Goal: Task Accomplishment & Management: Use online tool/utility

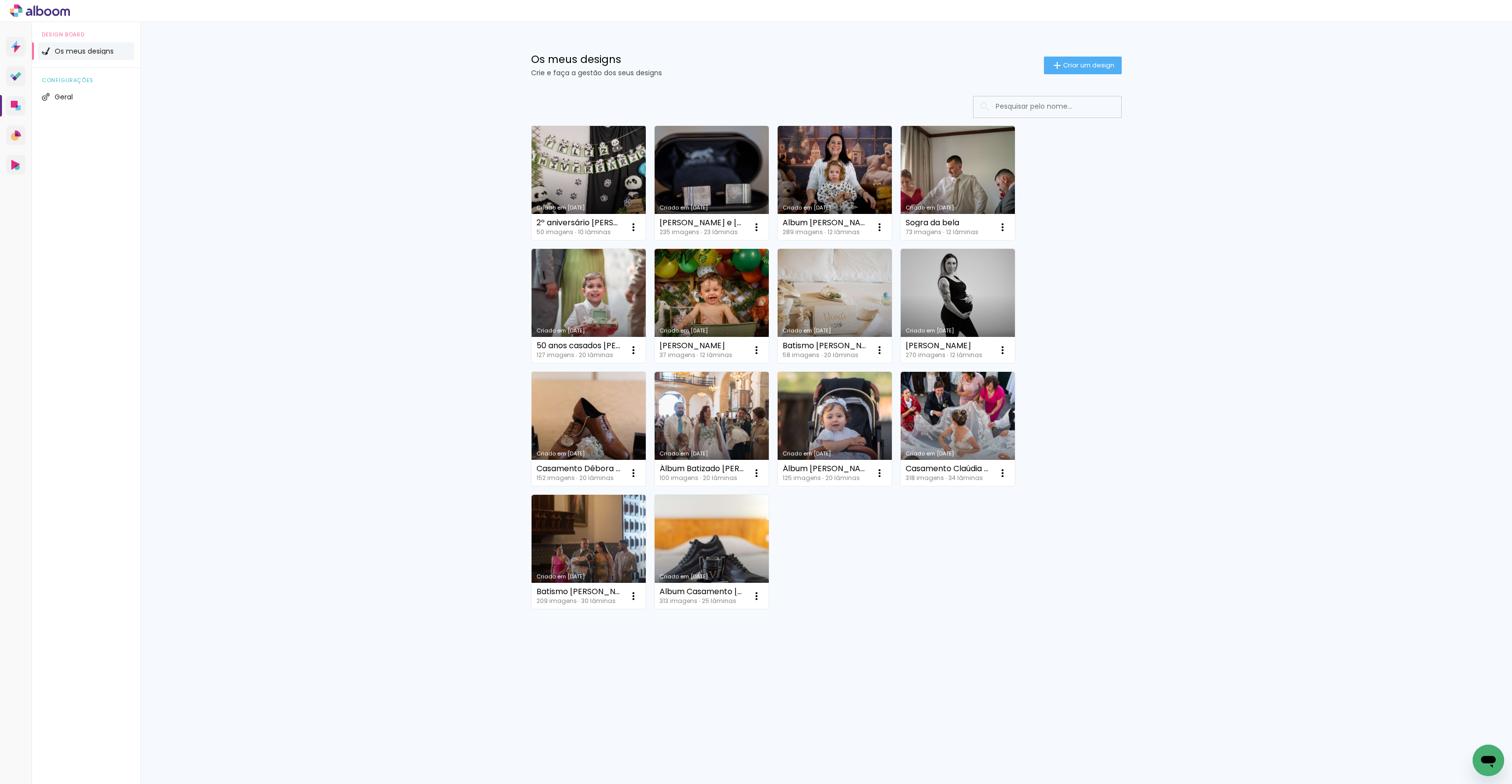
click at [598, 189] on link "Criado em [DATE]" at bounding box center [588, 183] width 114 height 114
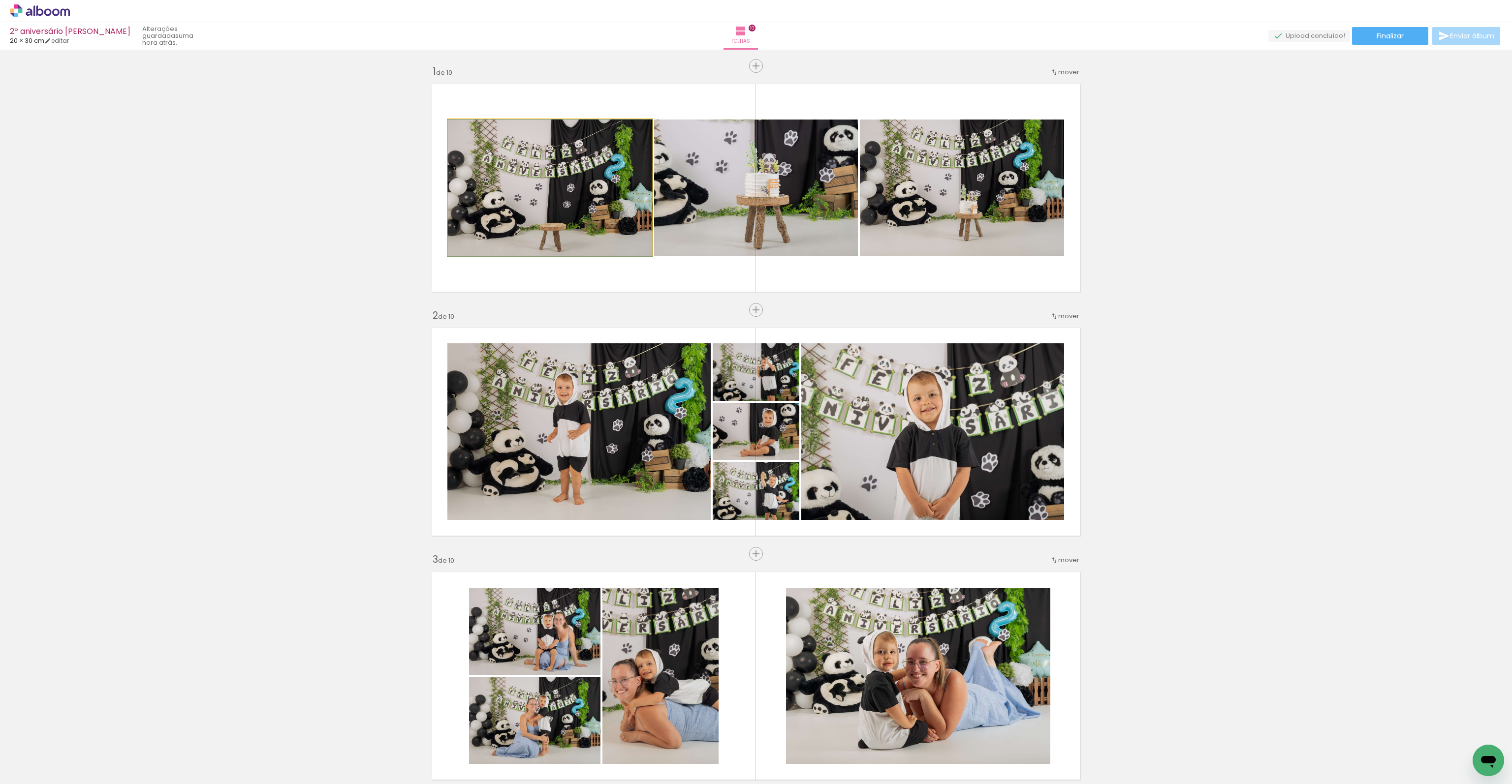
click at [569, 184] on quentale-photo at bounding box center [549, 188] width 204 height 136
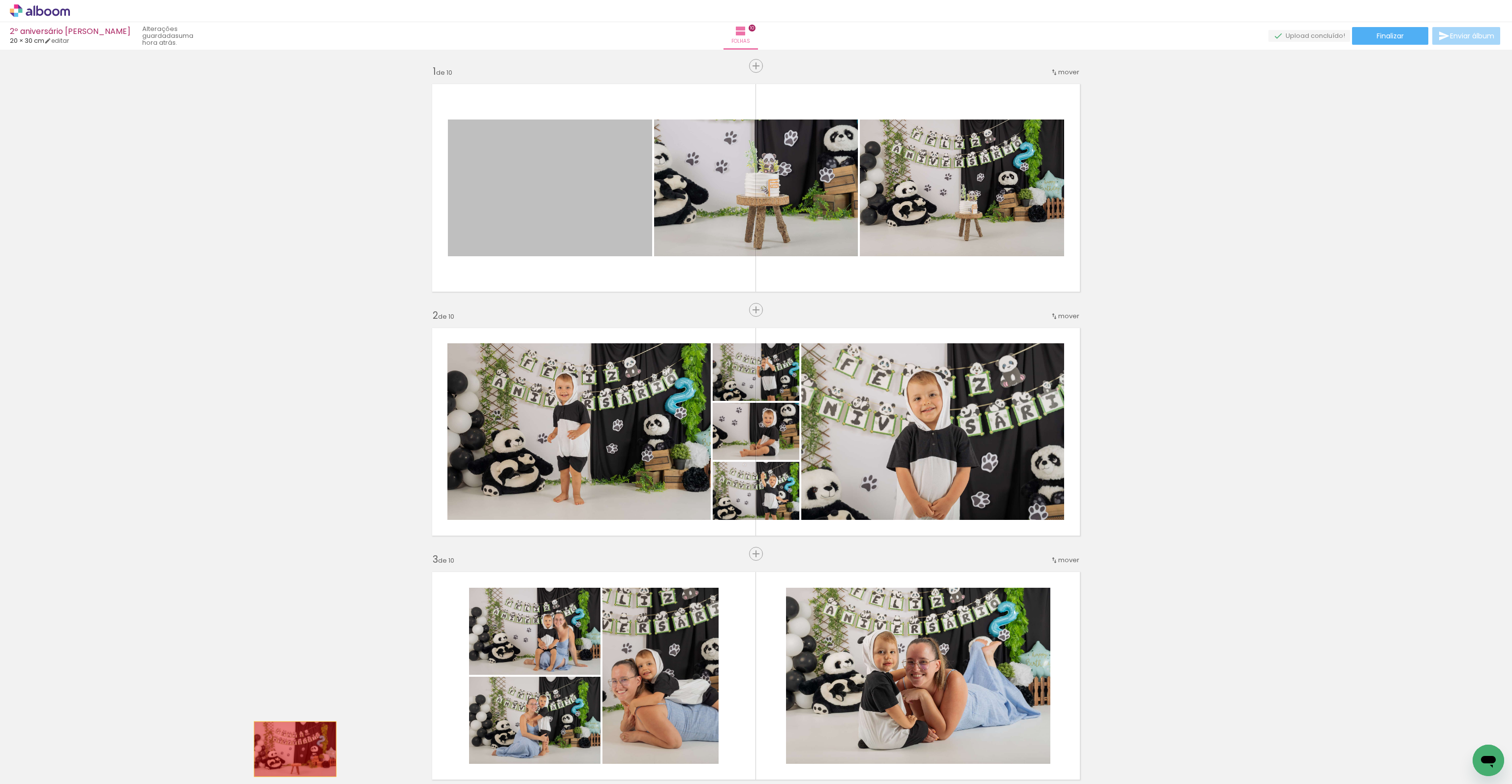
drag, startPoint x: 546, startPoint y: 201, endPoint x: 282, endPoint y: 740, distance: 600.2
click at [292, 750] on quentale-workspace at bounding box center [756, 392] width 1512 height 784
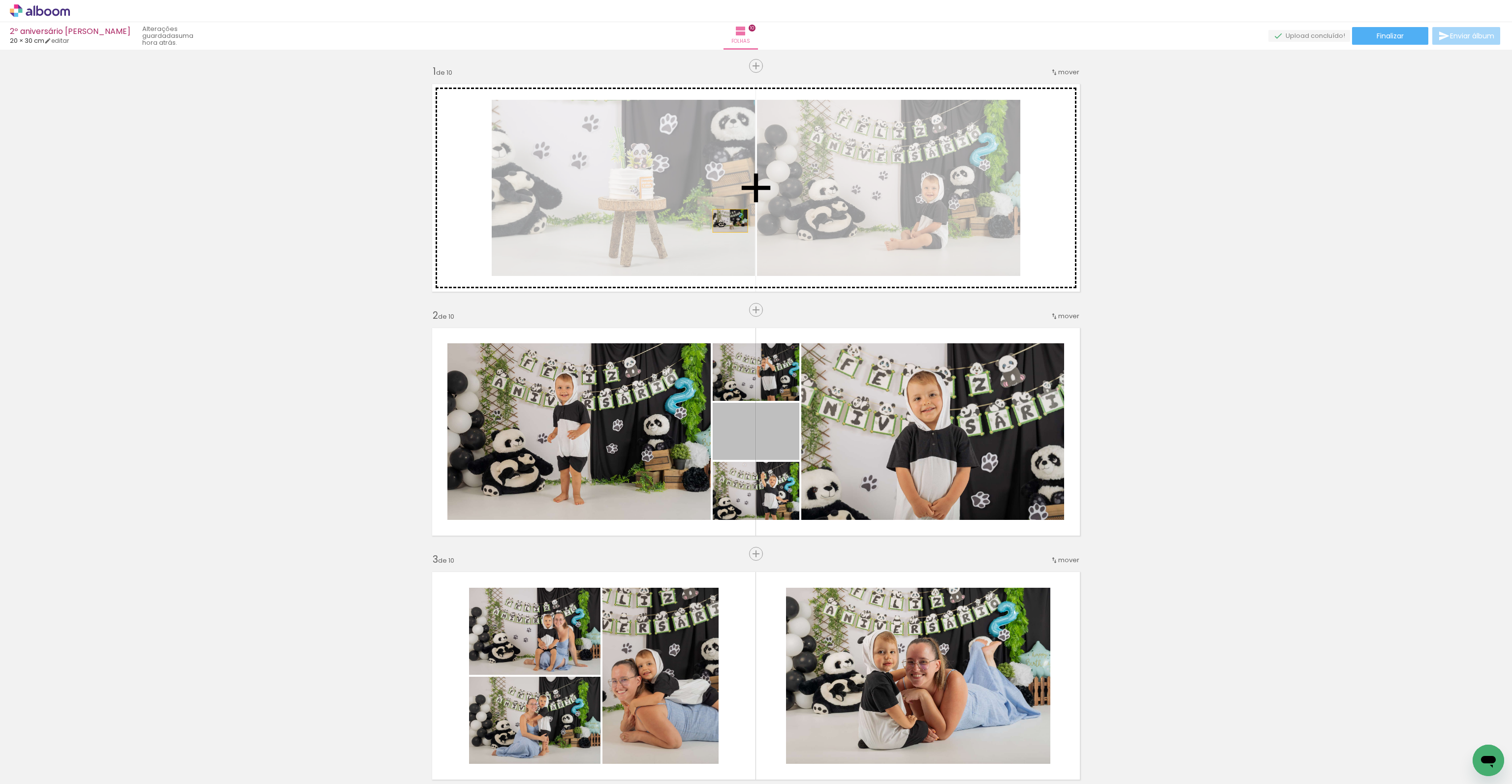
drag, startPoint x: 763, startPoint y: 443, endPoint x: 727, endPoint y: 220, distance: 225.9
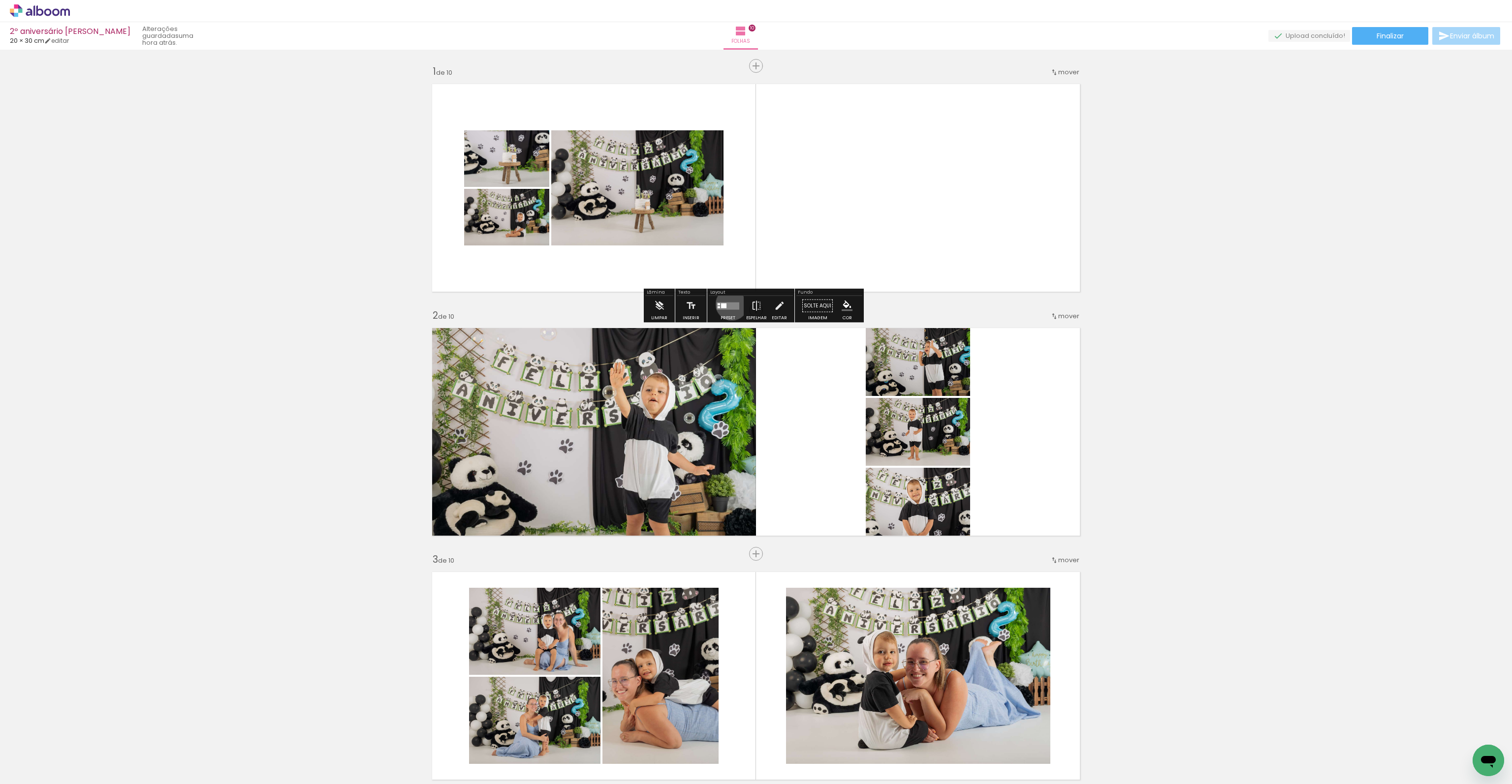
click at [729, 304] on quentale-layouter at bounding box center [728, 305] width 23 height 7
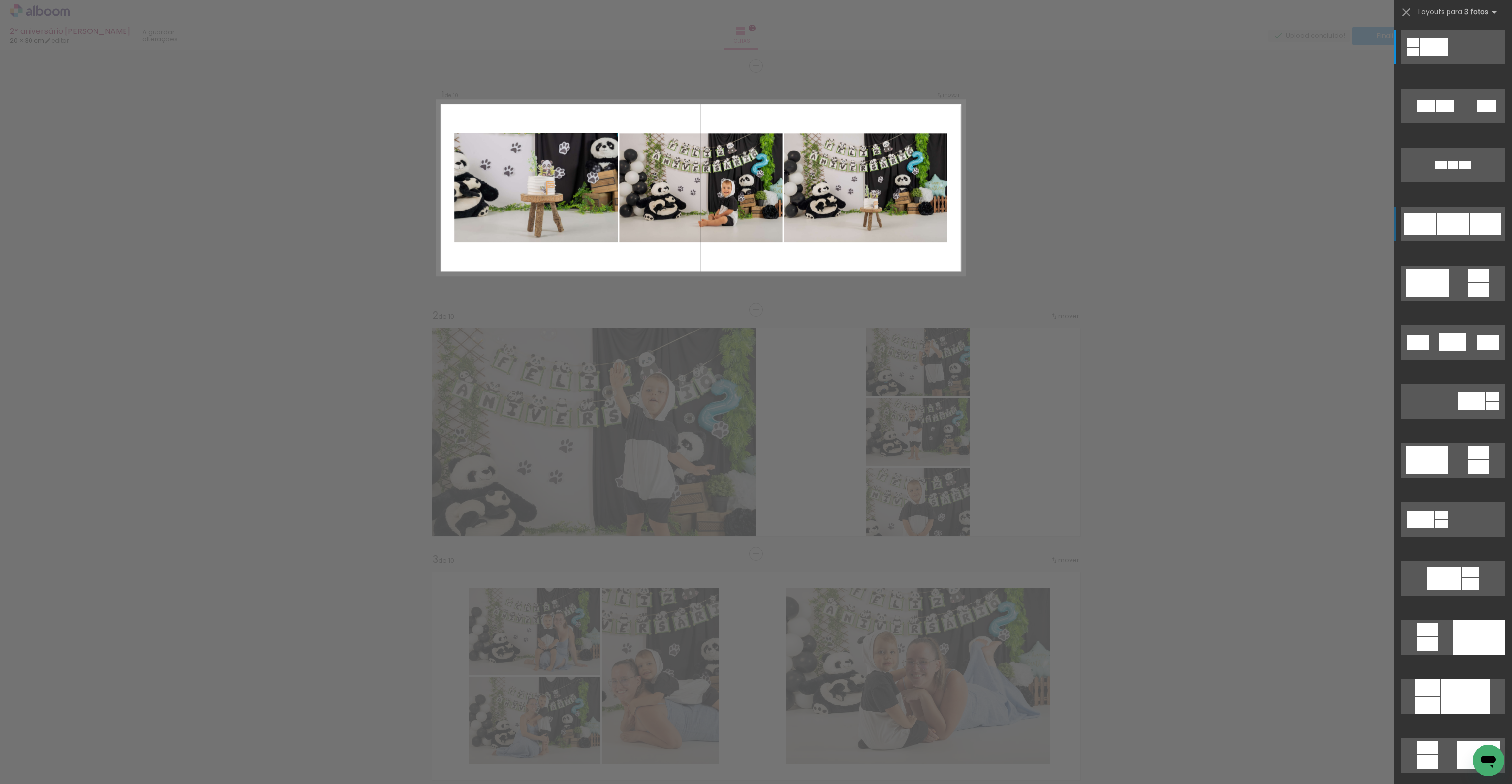
click at [1457, 169] on div at bounding box center [1452, 164] width 11 height 8
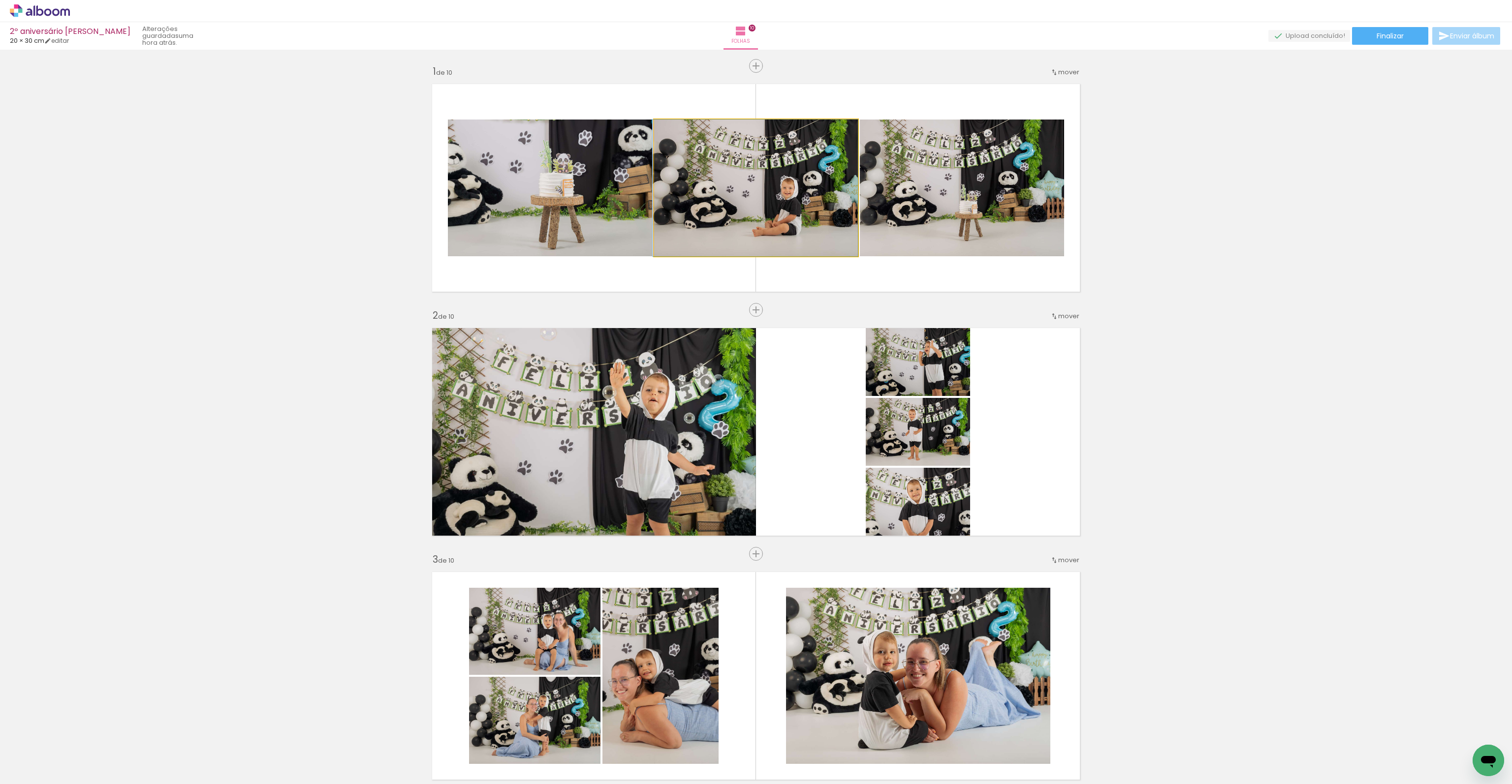
drag, startPoint x: 793, startPoint y: 214, endPoint x: 691, endPoint y: 211, distance: 102.0
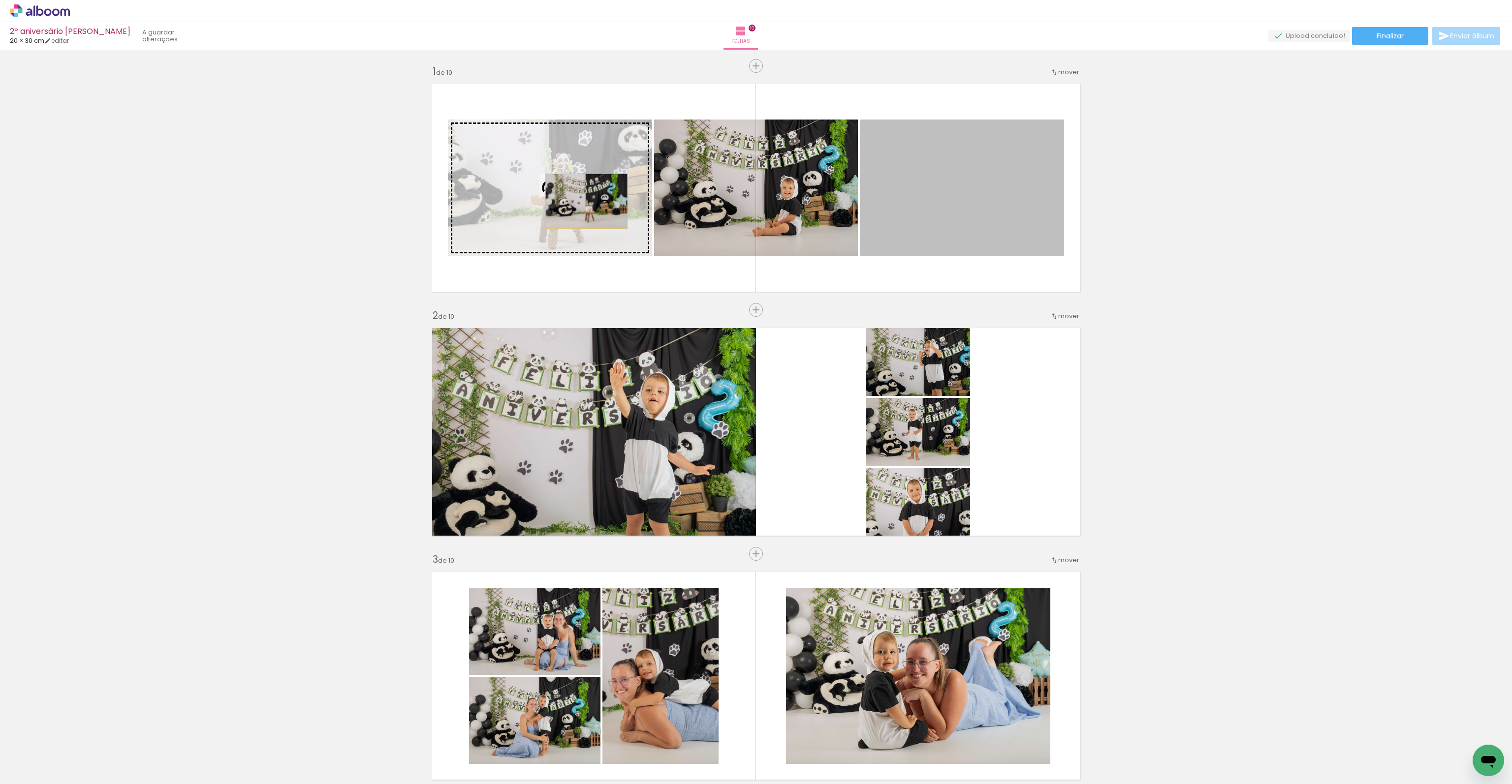
drag, startPoint x: 969, startPoint y: 205, endPoint x: 582, endPoint y: 201, distance: 387.0
click at [0, 0] on slot at bounding box center [0, 0] width 0 height 0
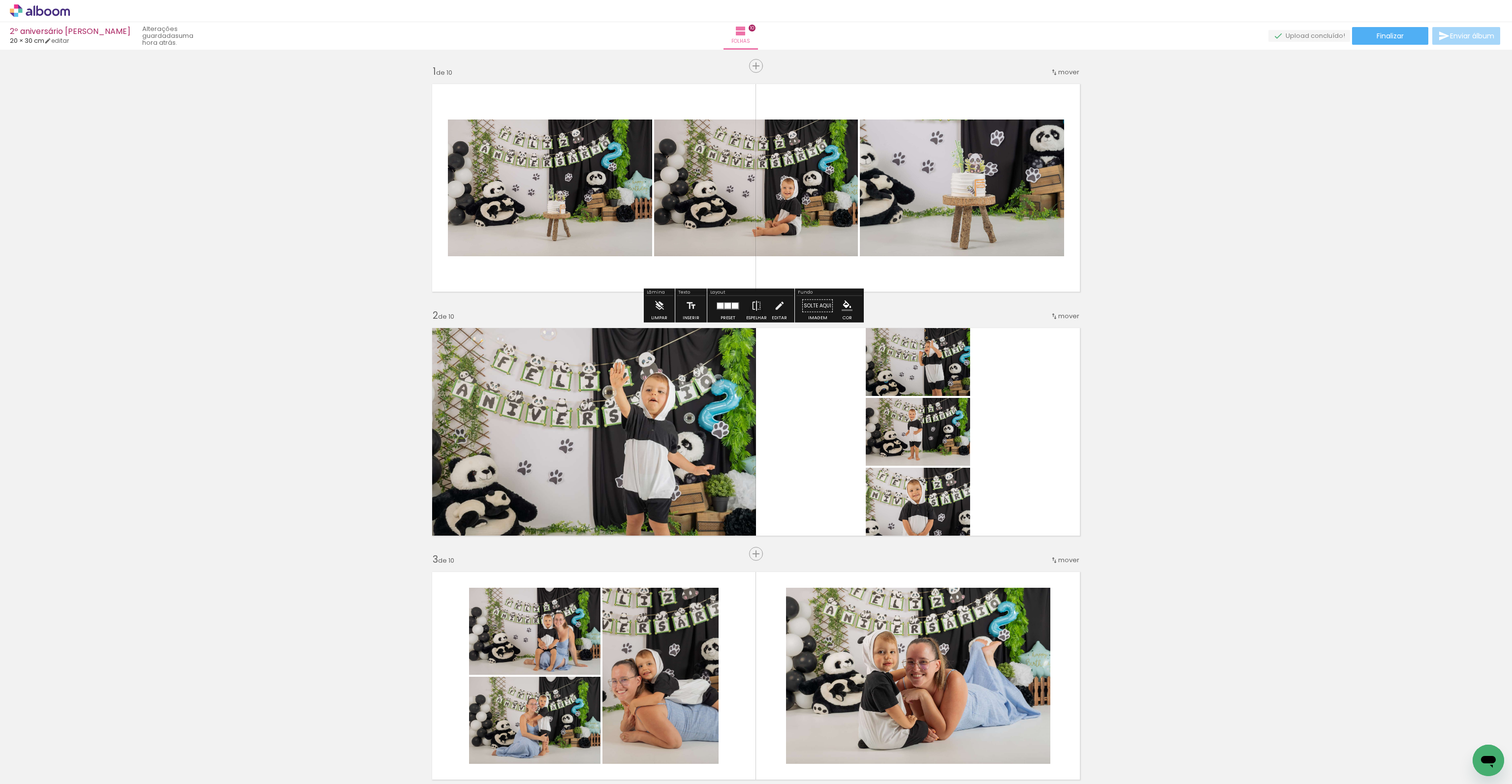
click at [796, 201] on quentale-photo at bounding box center [756, 188] width 204 height 136
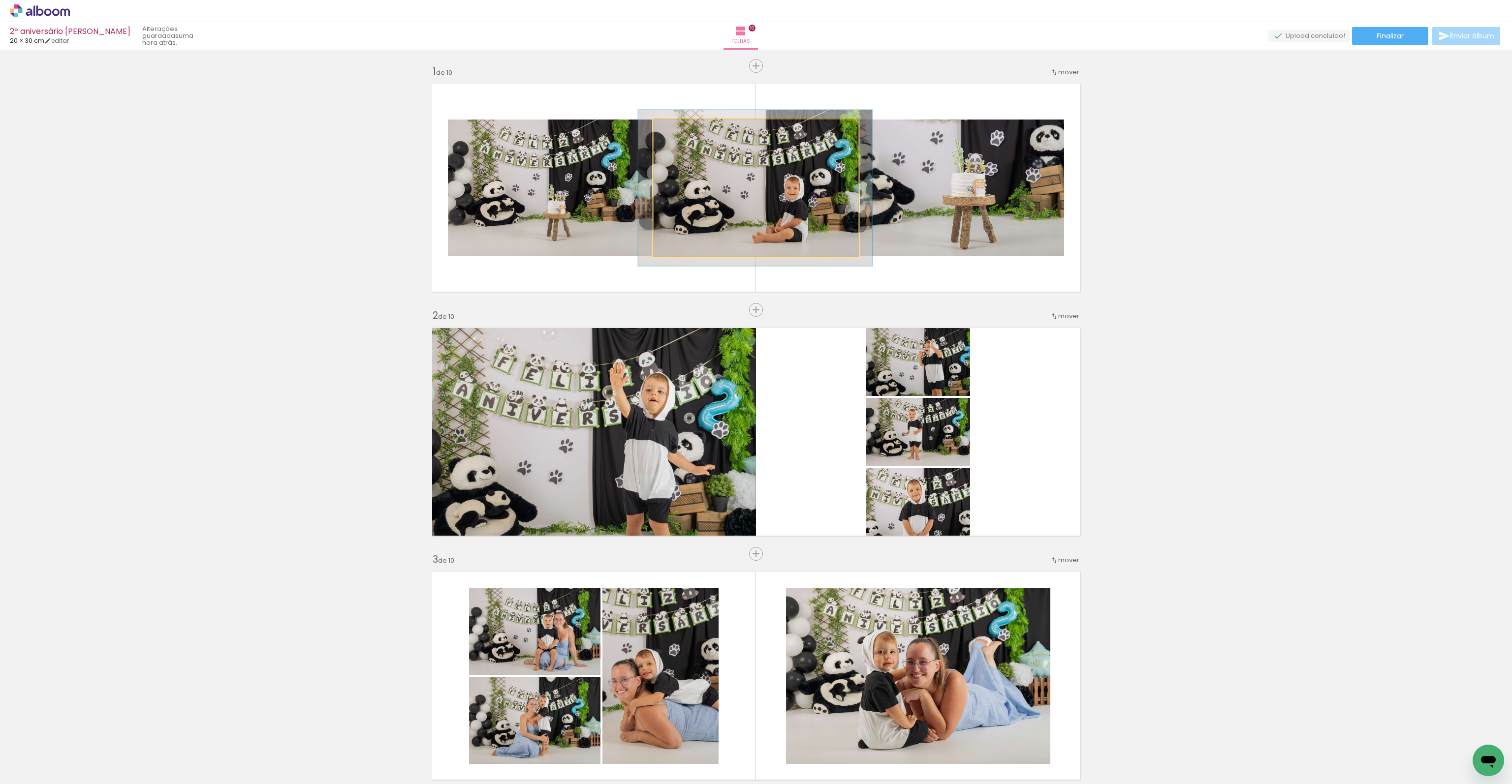
drag, startPoint x: 677, startPoint y: 130, endPoint x: 682, endPoint y: 130, distance: 5.0
type paper-slider "114"
click at [682, 130] on div at bounding box center [682, 130] width 16 height 16
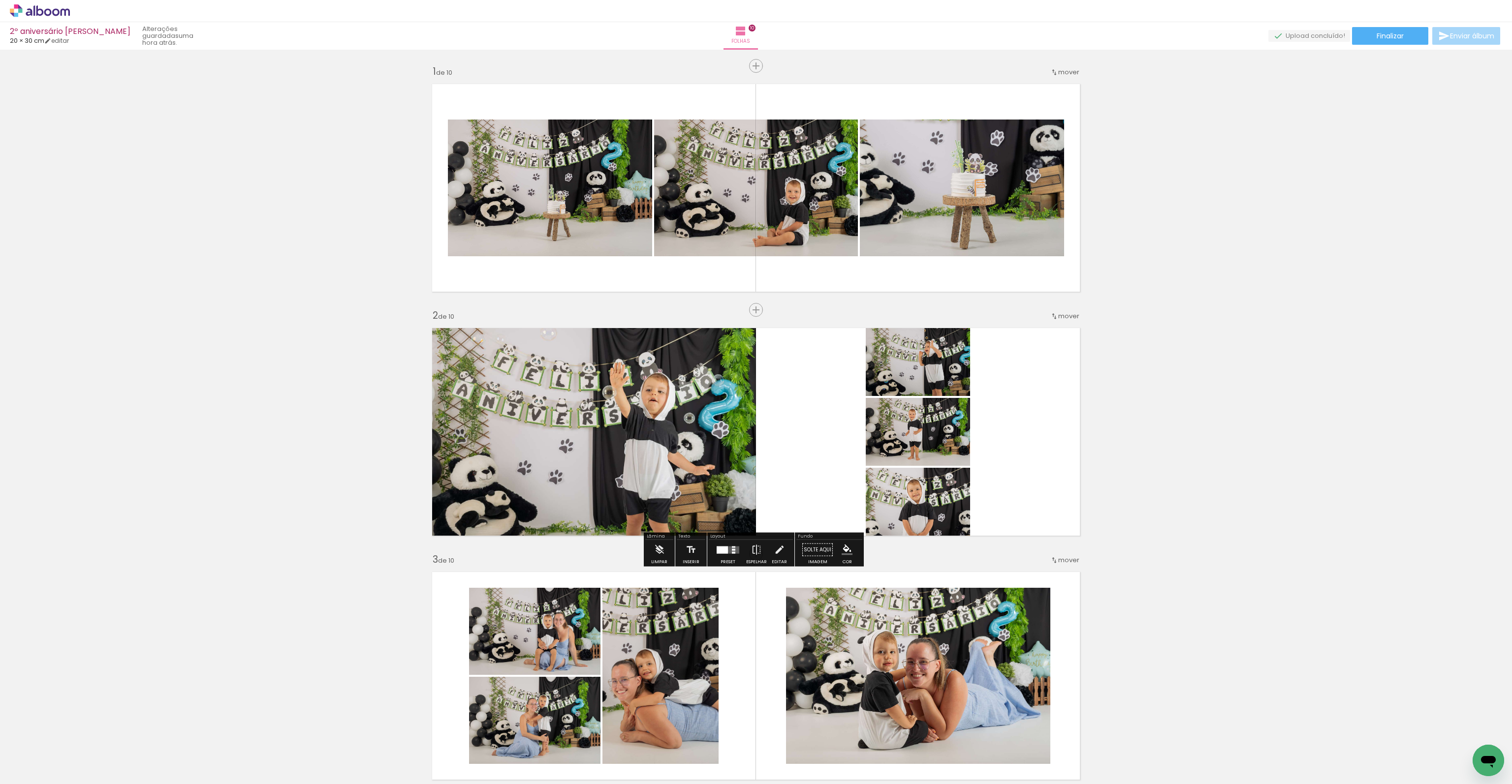
click at [724, 550] on div at bounding box center [721, 550] width 11 height 7
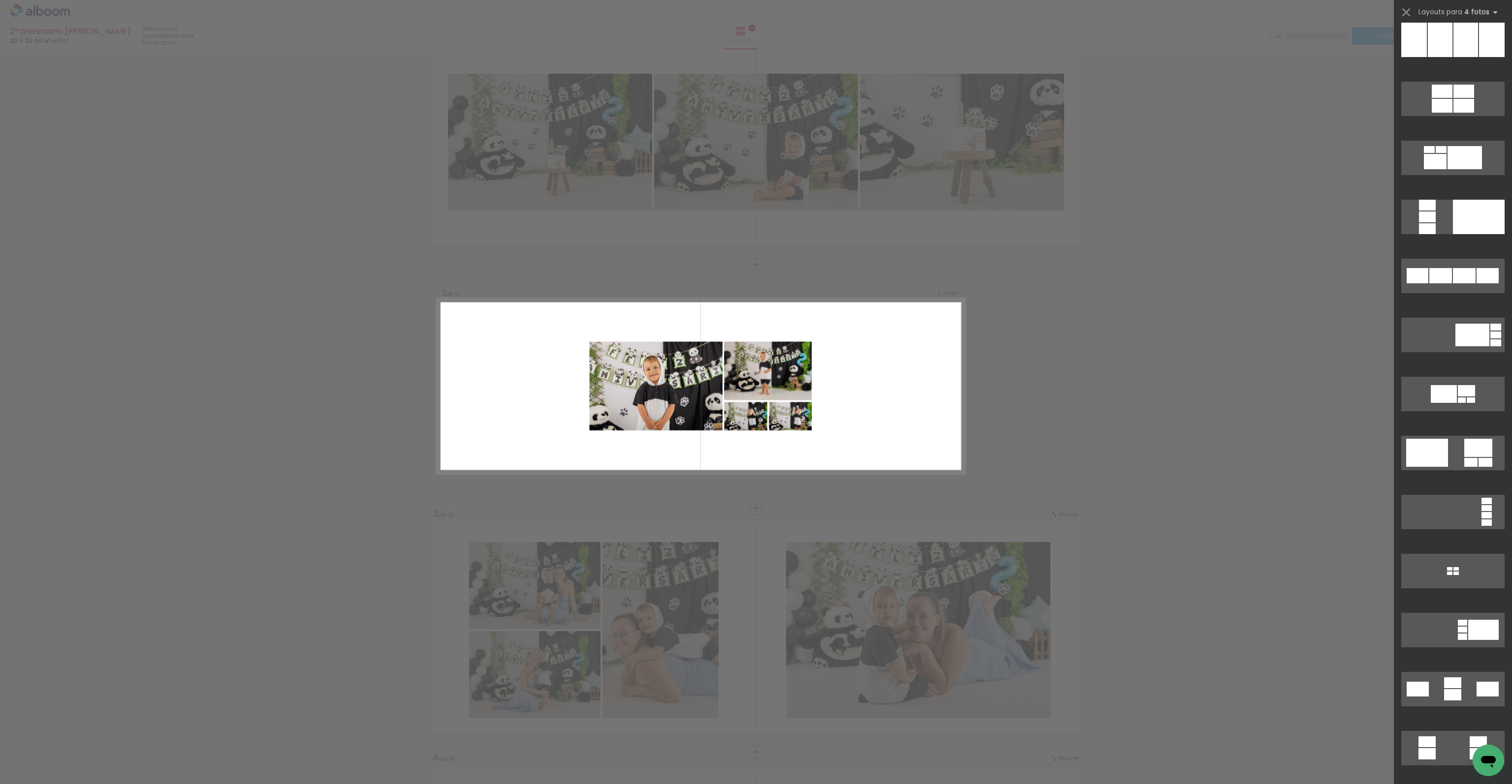
scroll to position [541, 0]
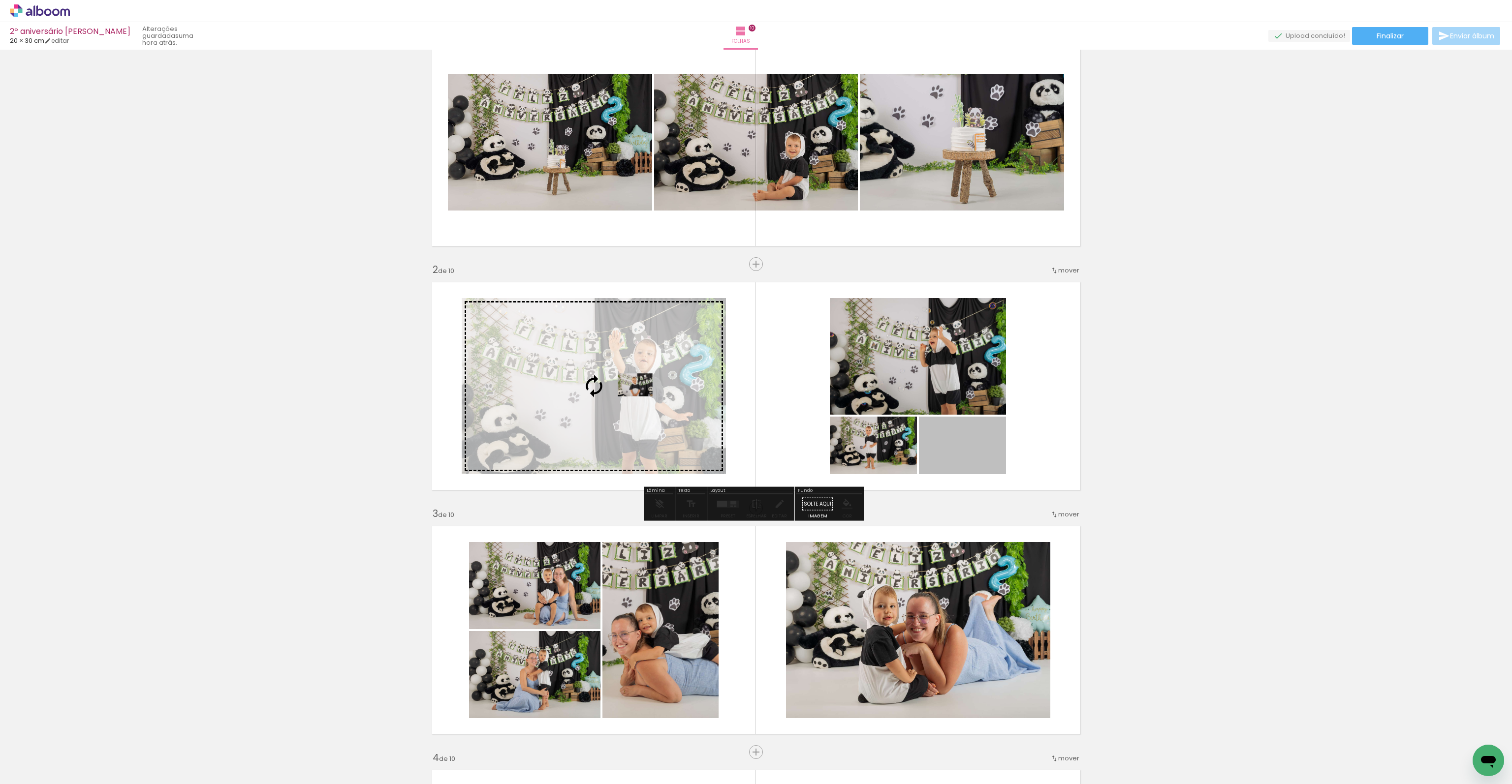
drag, startPoint x: 954, startPoint y: 451, endPoint x: 631, endPoint y: 385, distance: 329.7
click at [0, 0] on slot at bounding box center [0, 0] width 0 height 0
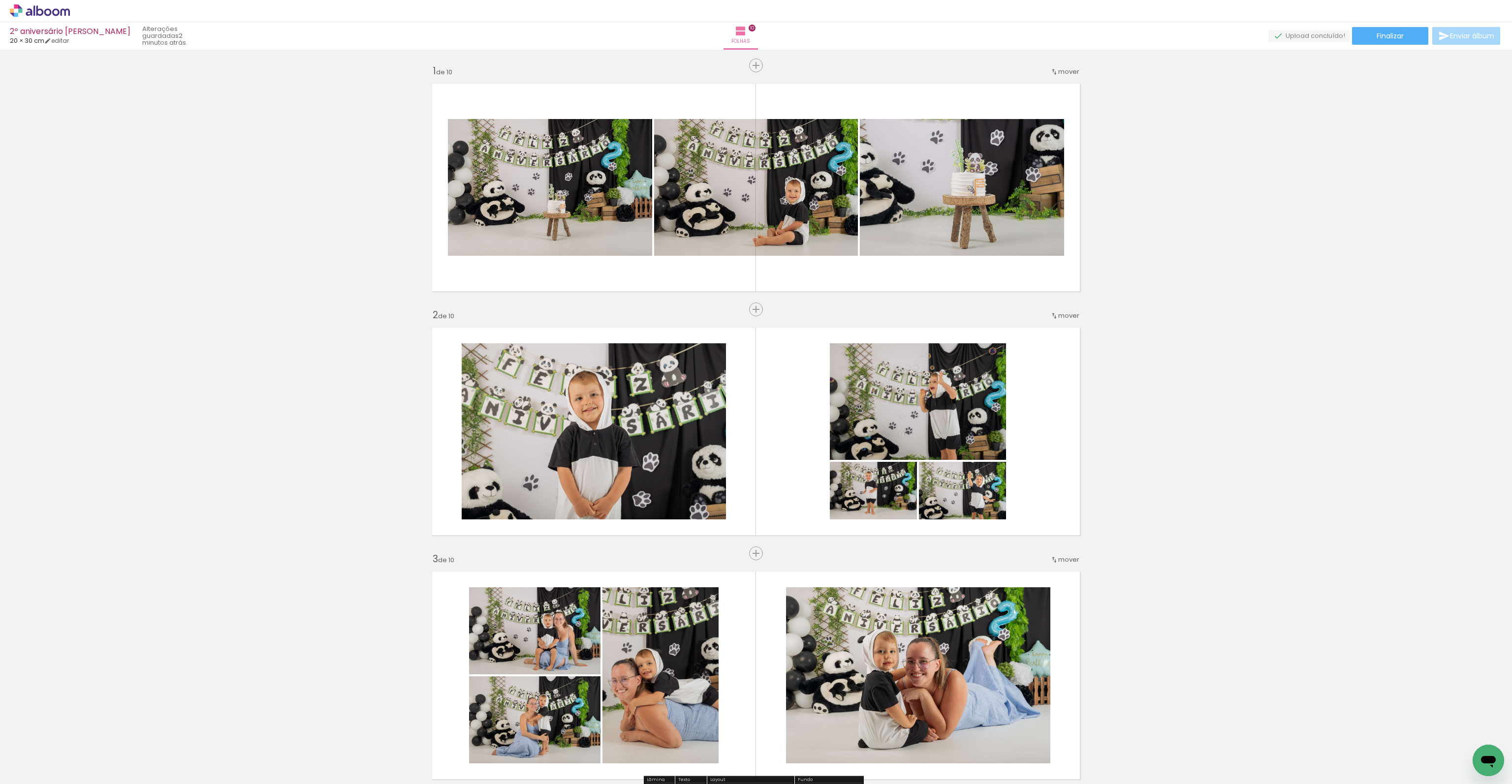
scroll to position [0, 0]
click at [1358, 46] on div "2º aniversário Gustavo 20 × 30 cm editar 2 minutos atrás. Folhas 10 Finalizar E…" at bounding box center [756, 24] width 1512 height 50
click at [1360, 41] on paper-button "Finalizar" at bounding box center [1389, 36] width 76 height 18
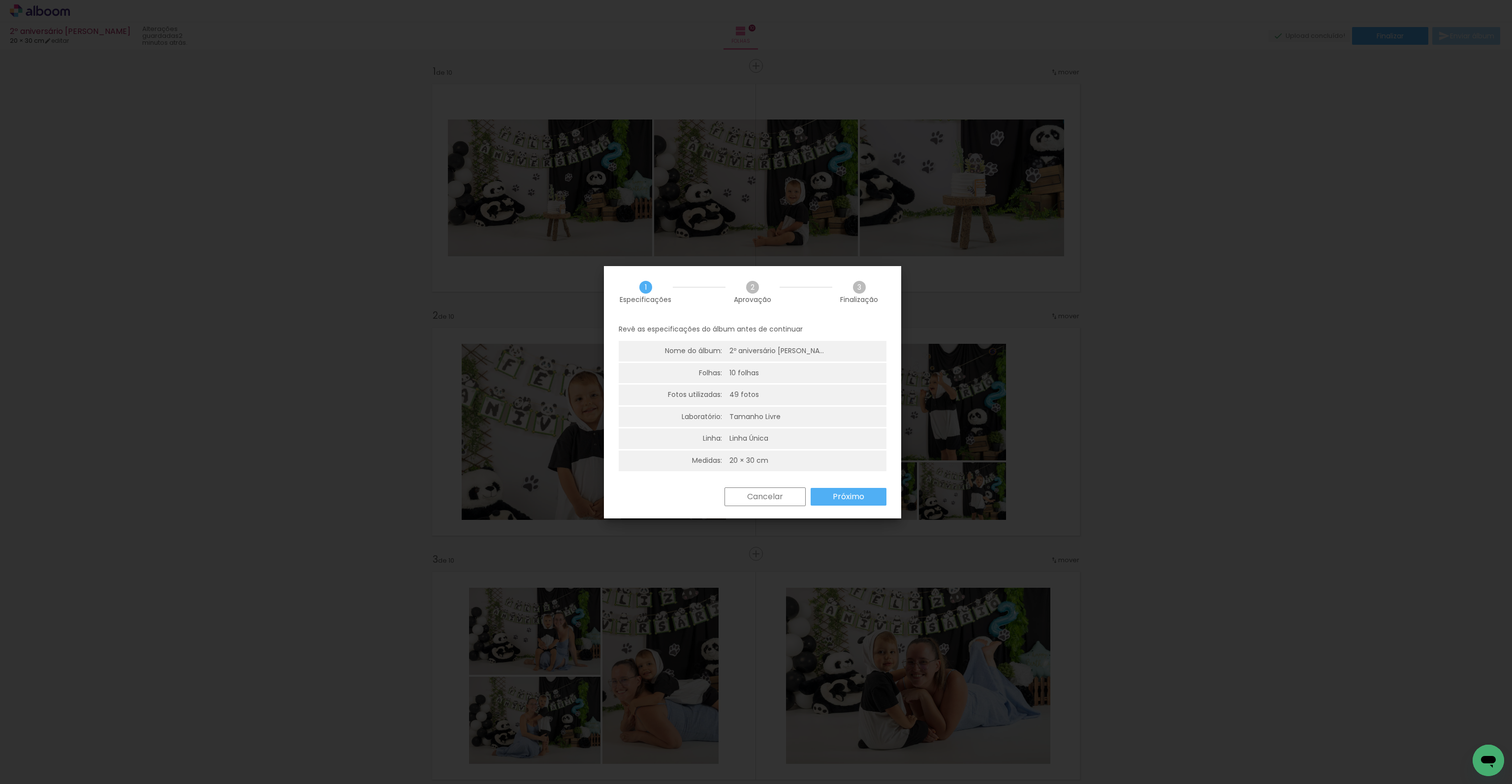
drag, startPoint x: 863, startPoint y: 493, endPoint x: 862, endPoint y: 509, distance: 16.0
click at [0, 0] on slot "Próximo" at bounding box center [0, 0] width 0 height 0
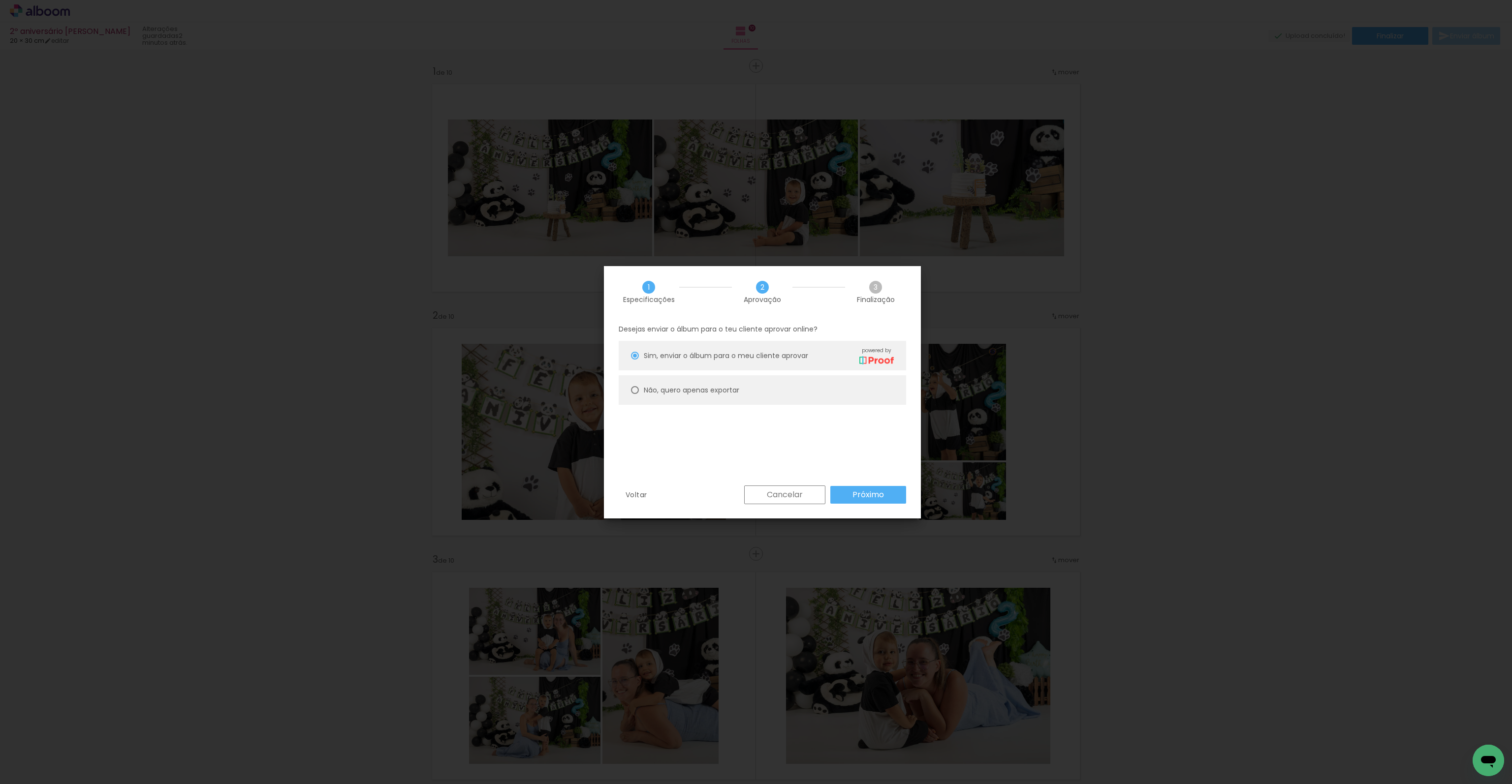
click at [897, 490] on paper-button "Próximo" at bounding box center [868, 494] width 76 height 18
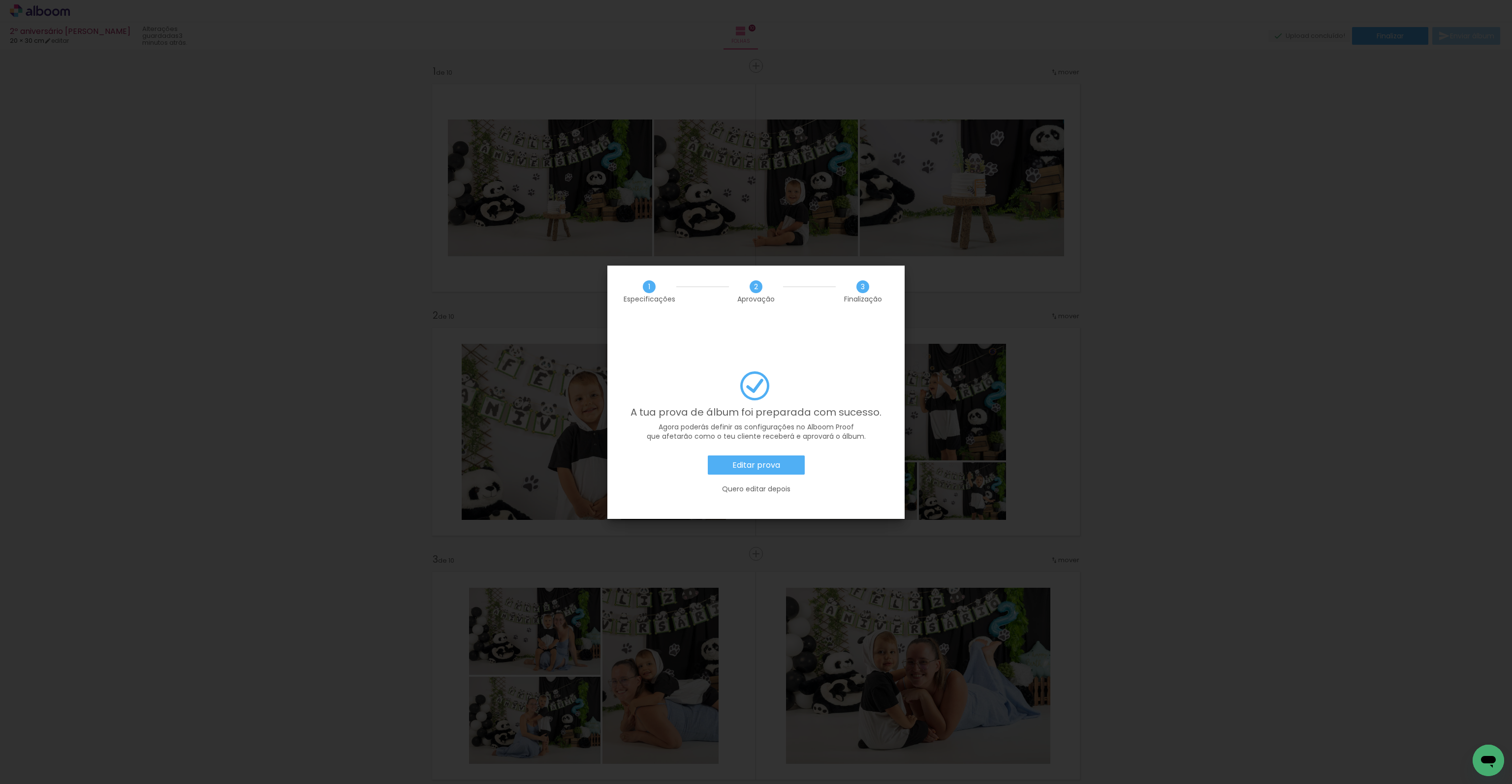
scroll to position [541, 0]
click at [0, 0] on slot "Quero editar depois" at bounding box center [0, 0] width 0 height 0
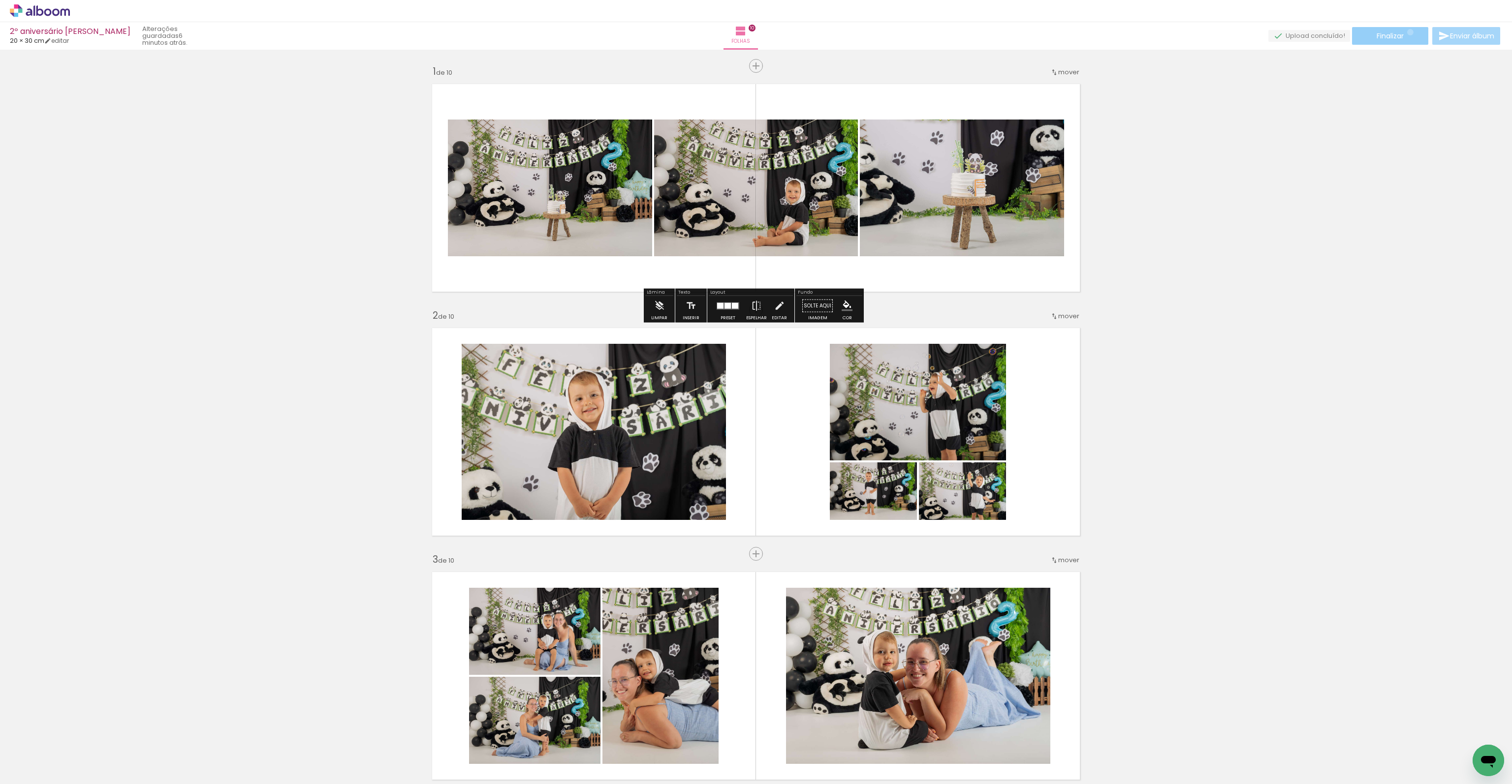
click at [1406, 32] on paper-button "Finalizar" at bounding box center [1389, 36] width 76 height 18
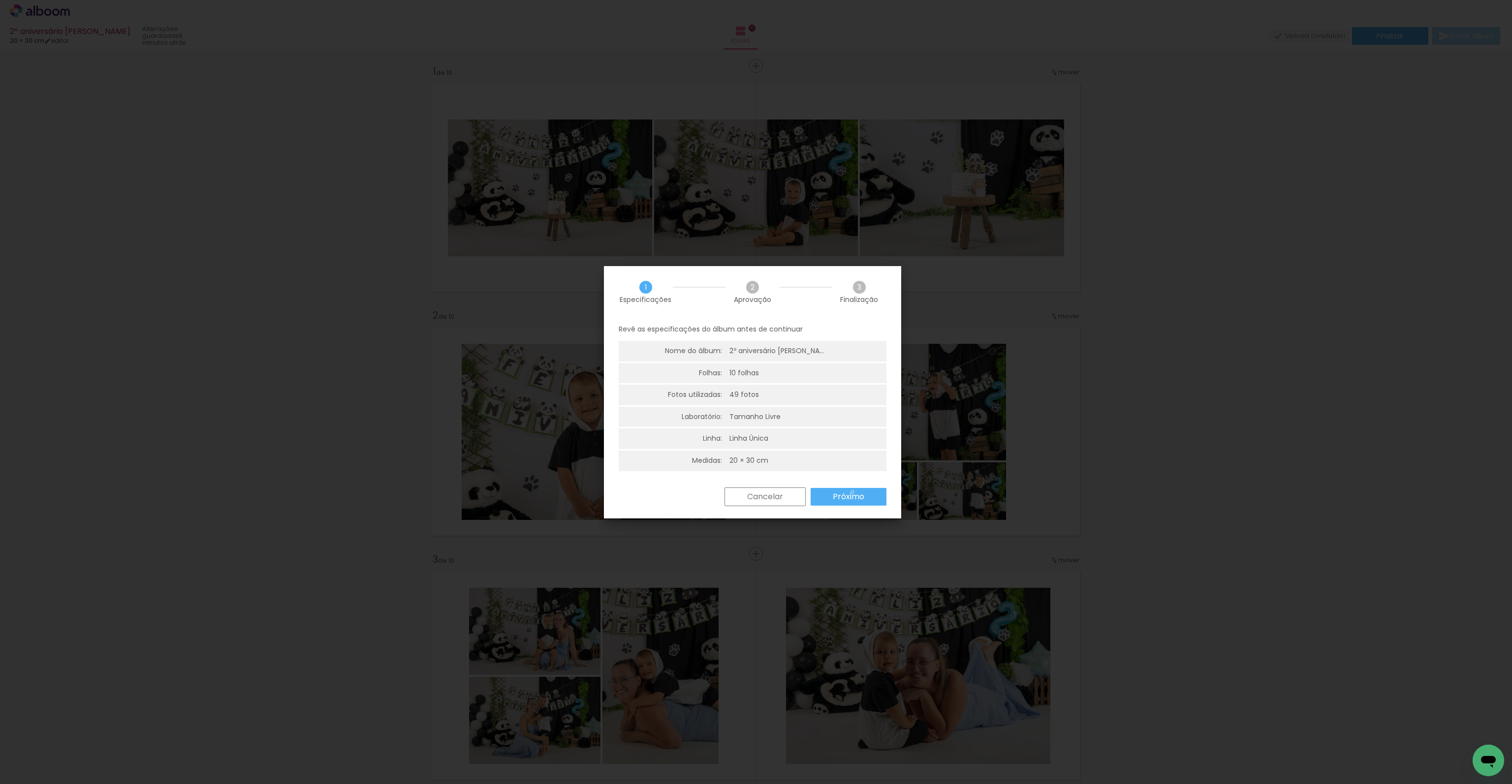
click at [0, 0] on slot "Próximo" at bounding box center [0, 0] width 0 height 0
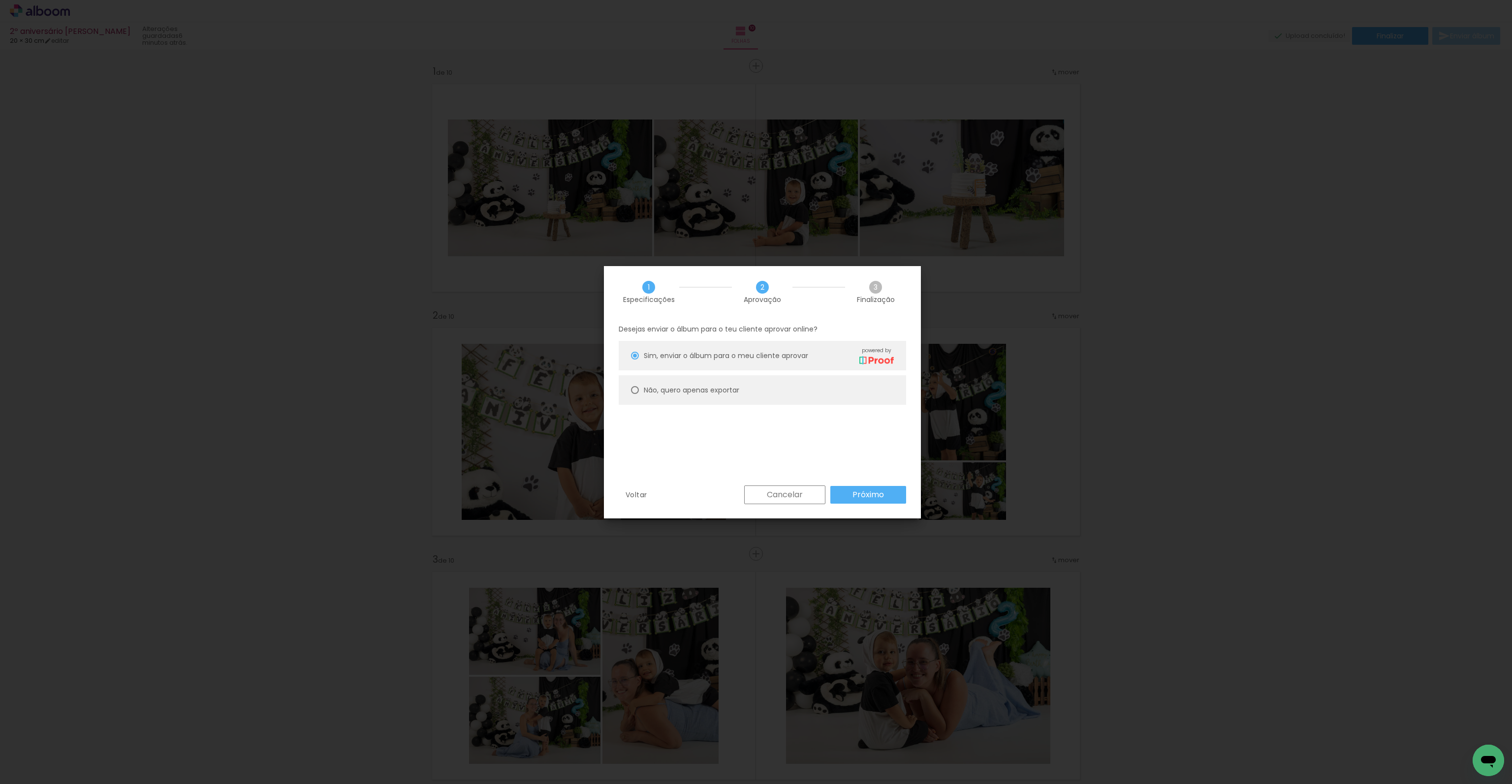
click at [845, 494] on paper-button "Próximo" at bounding box center [868, 494] width 76 height 18
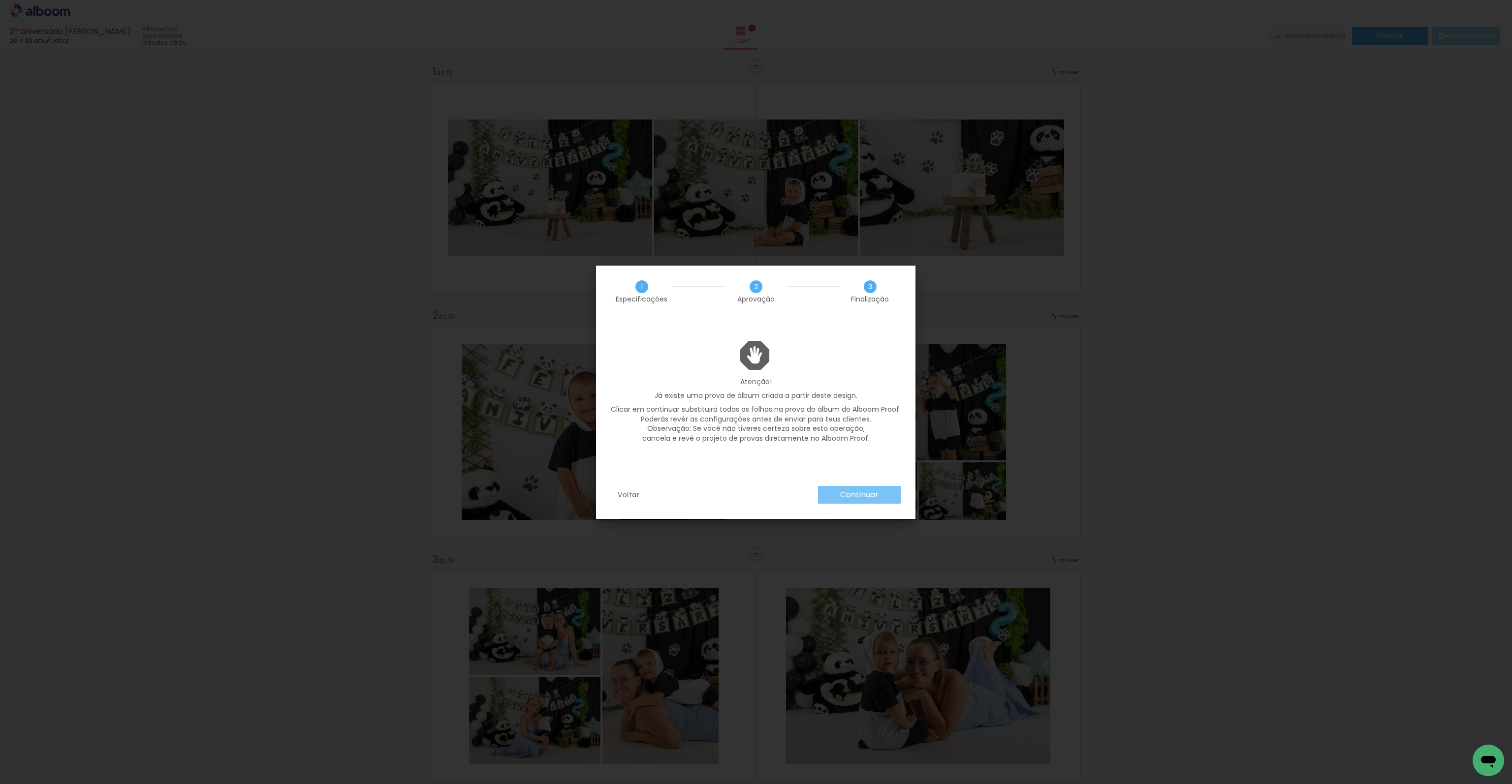
click at [0, 0] on slot "Continuar" at bounding box center [0, 0] width 0 height 0
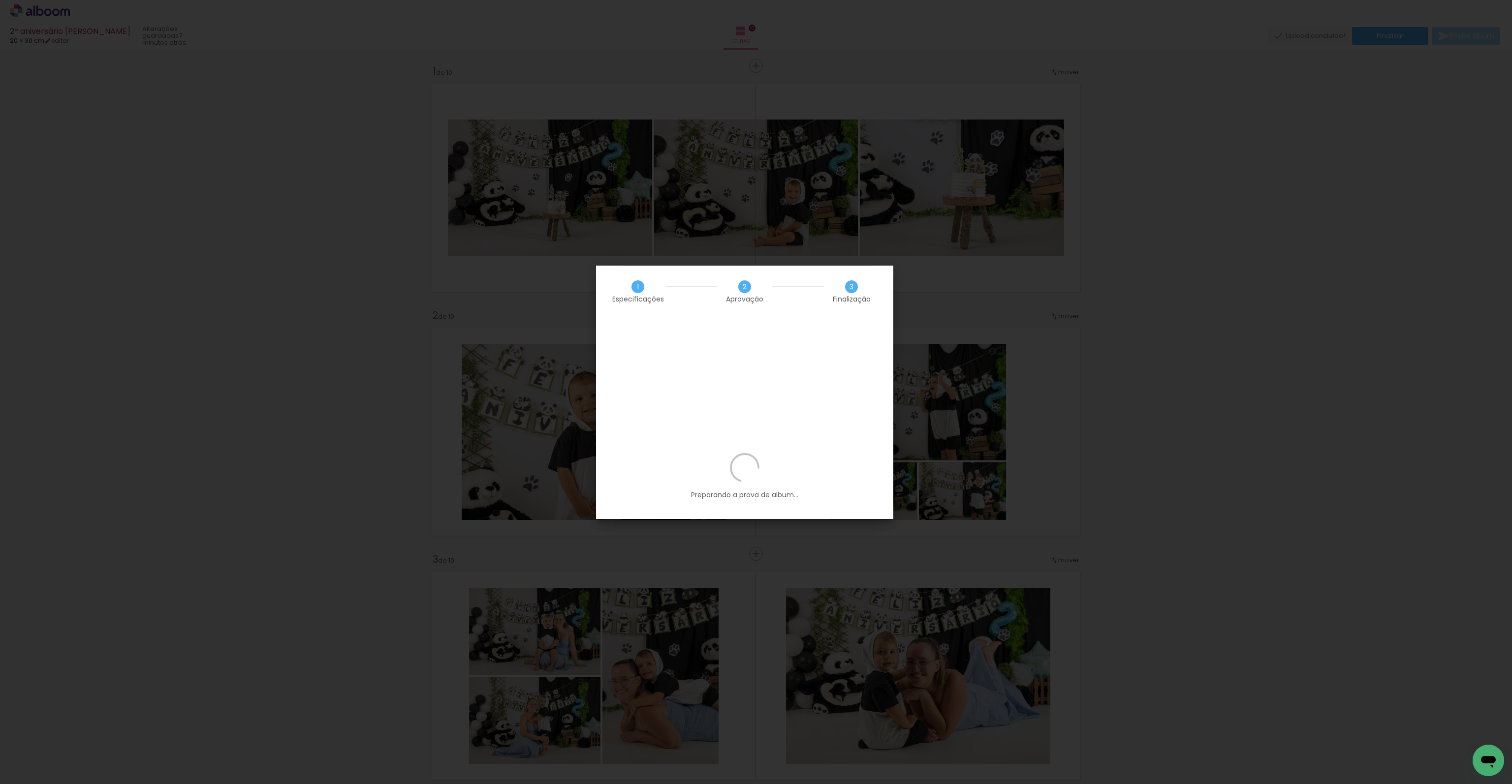
scroll to position [541, 0]
click at [0, 0] on slot "Quero editar depois" at bounding box center [0, 0] width 0 height 0
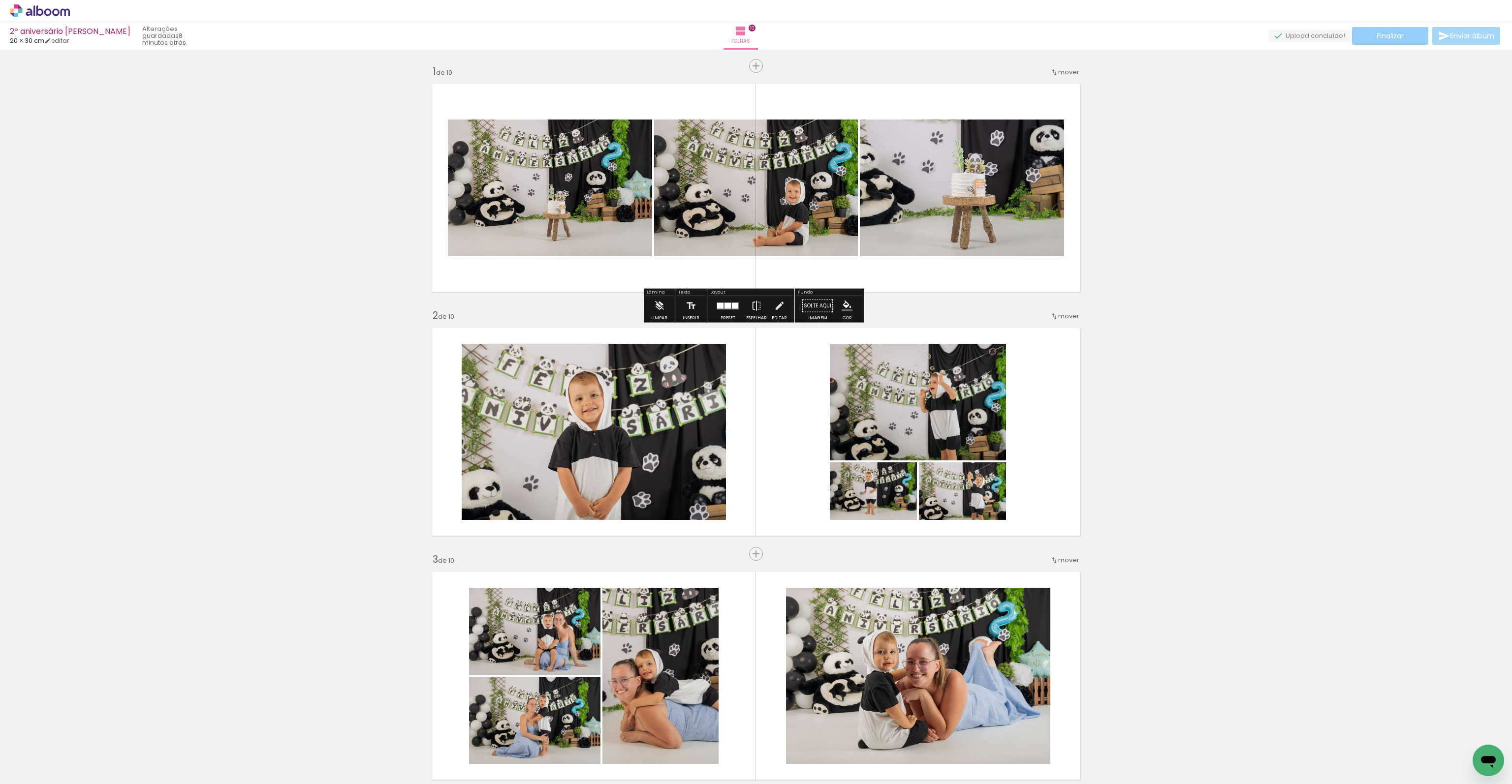
click at [1408, 38] on paper-button "Finalizar" at bounding box center [1389, 36] width 76 height 18
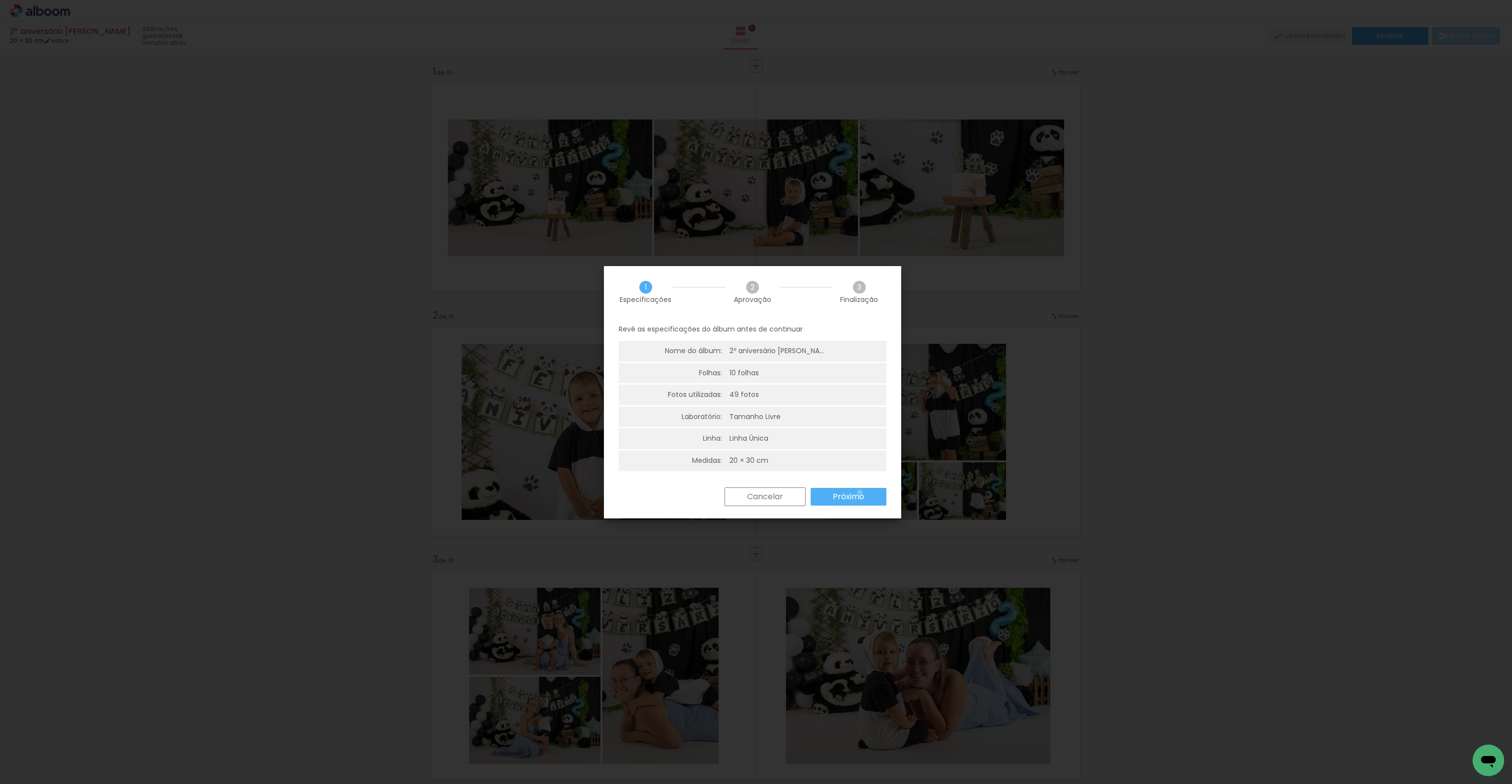
click at [0, 0] on slot "Próximo" at bounding box center [0, 0] width 0 height 0
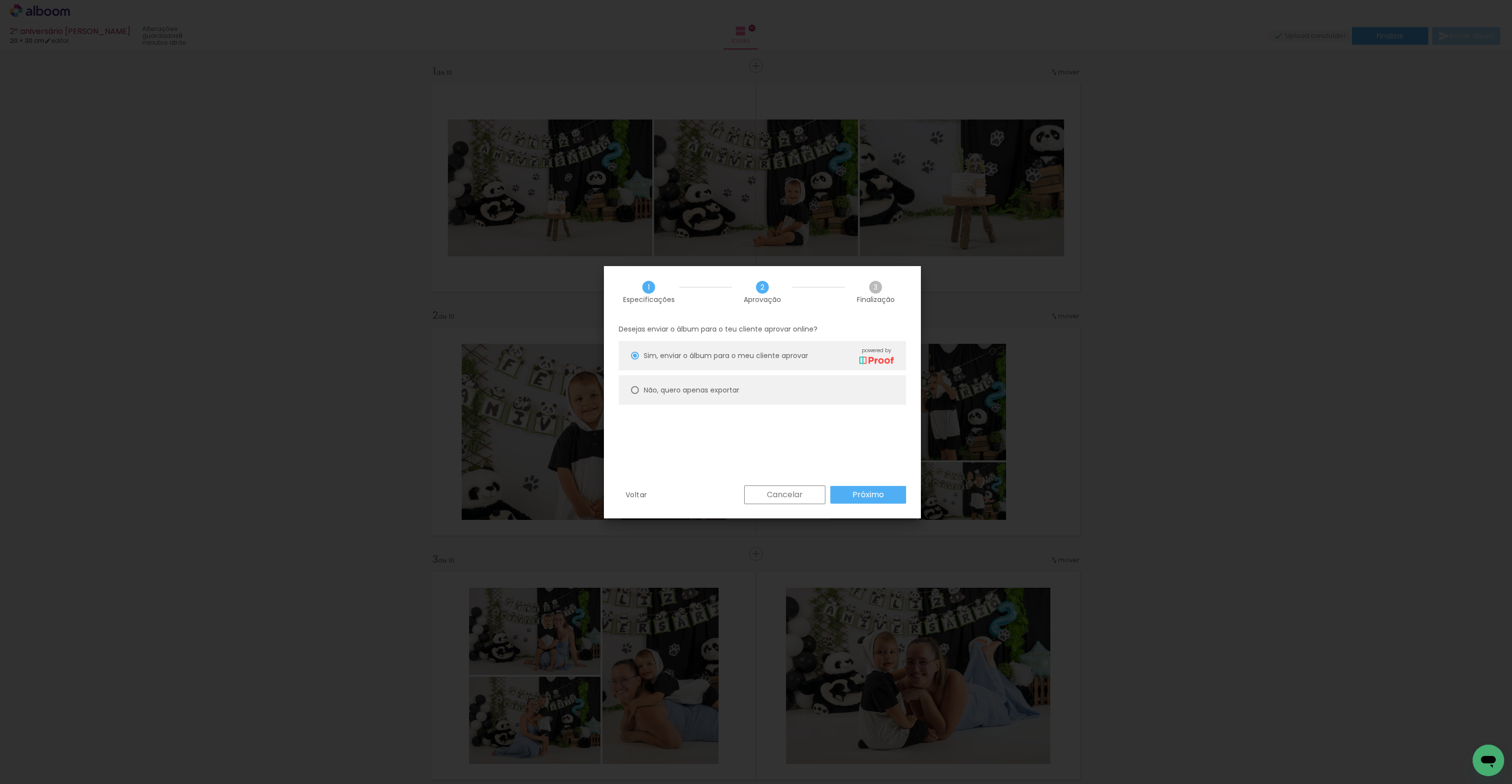
click at [0, 0] on slot "Próximo" at bounding box center [0, 0] width 0 height 0
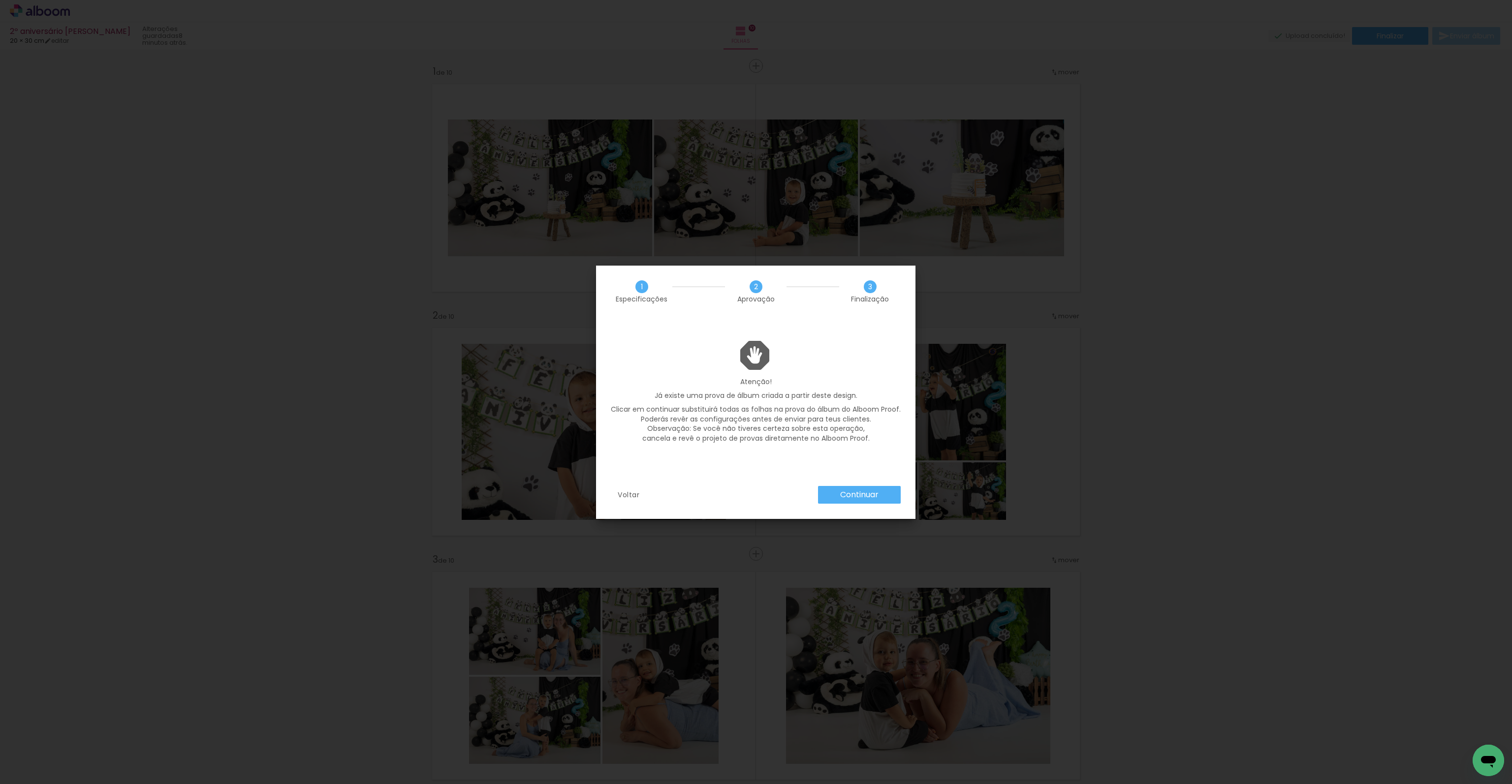
click at [879, 494] on paper-button "Continuar" at bounding box center [859, 494] width 82 height 18
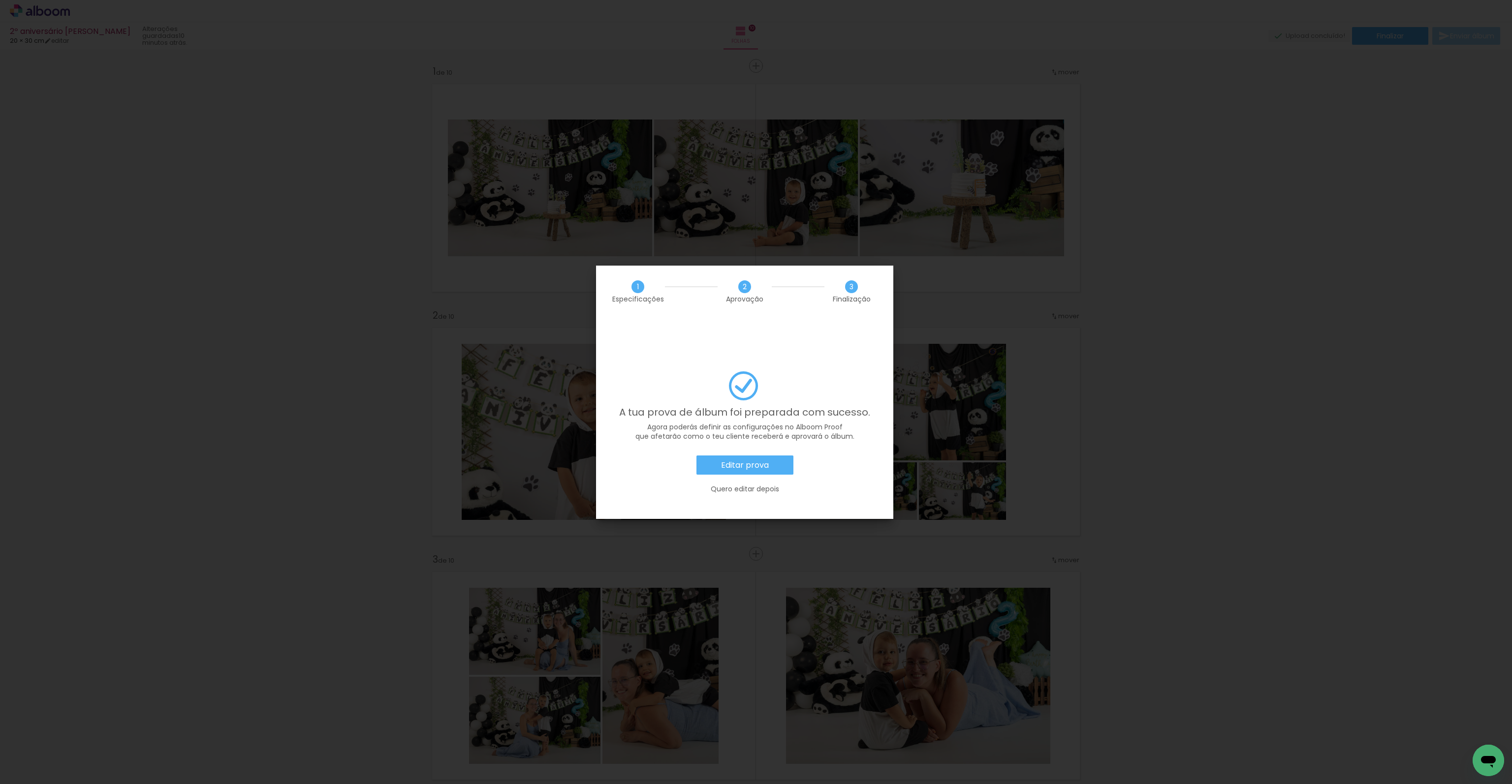
click at [0, 0] on slot "Editar prova" at bounding box center [0, 0] width 0 height 0
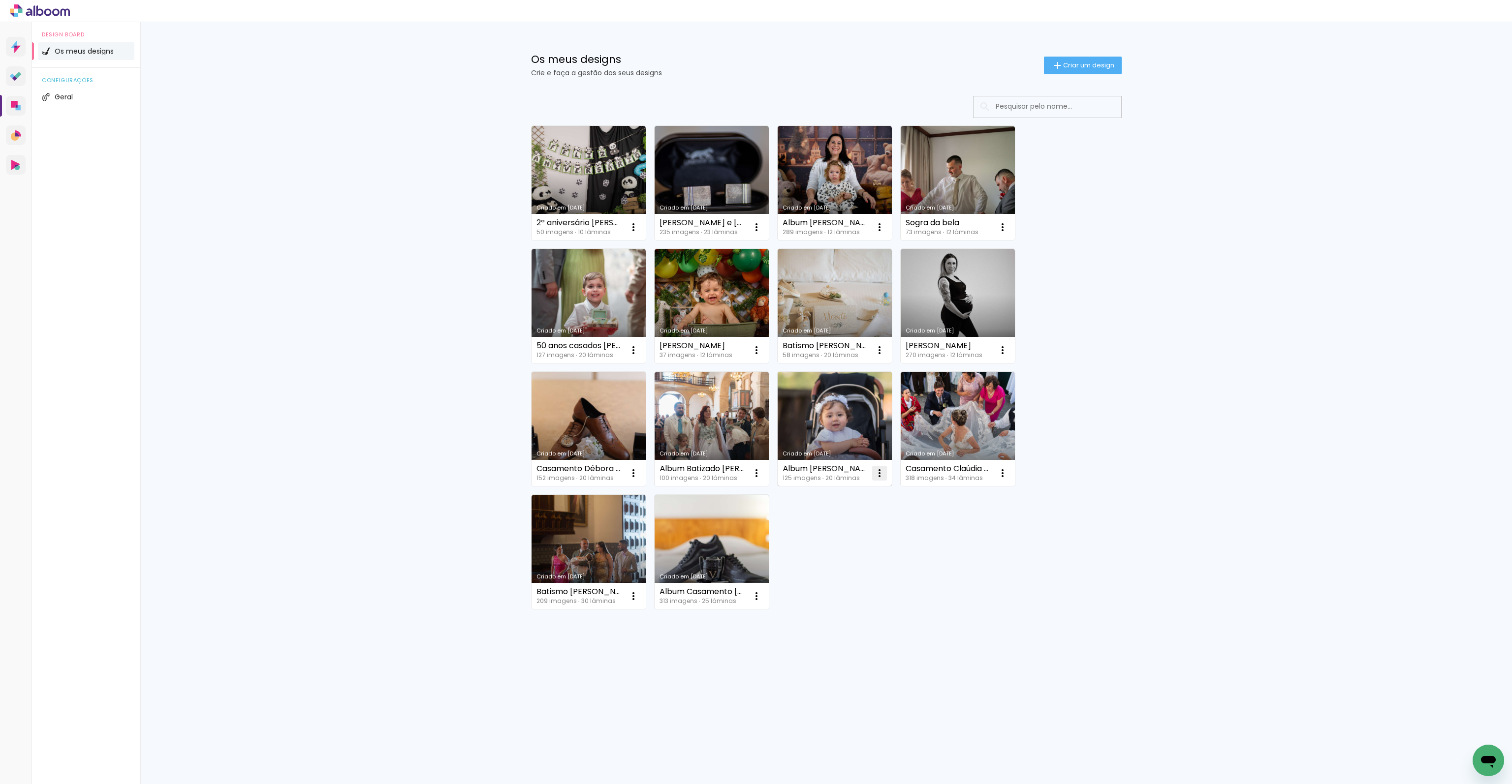
click at [885, 472] on paper-icon-button at bounding box center [879, 472] width 19 height 19
click at [864, 536] on paper-item "Excluir" at bounding box center [840, 537] width 97 height 19
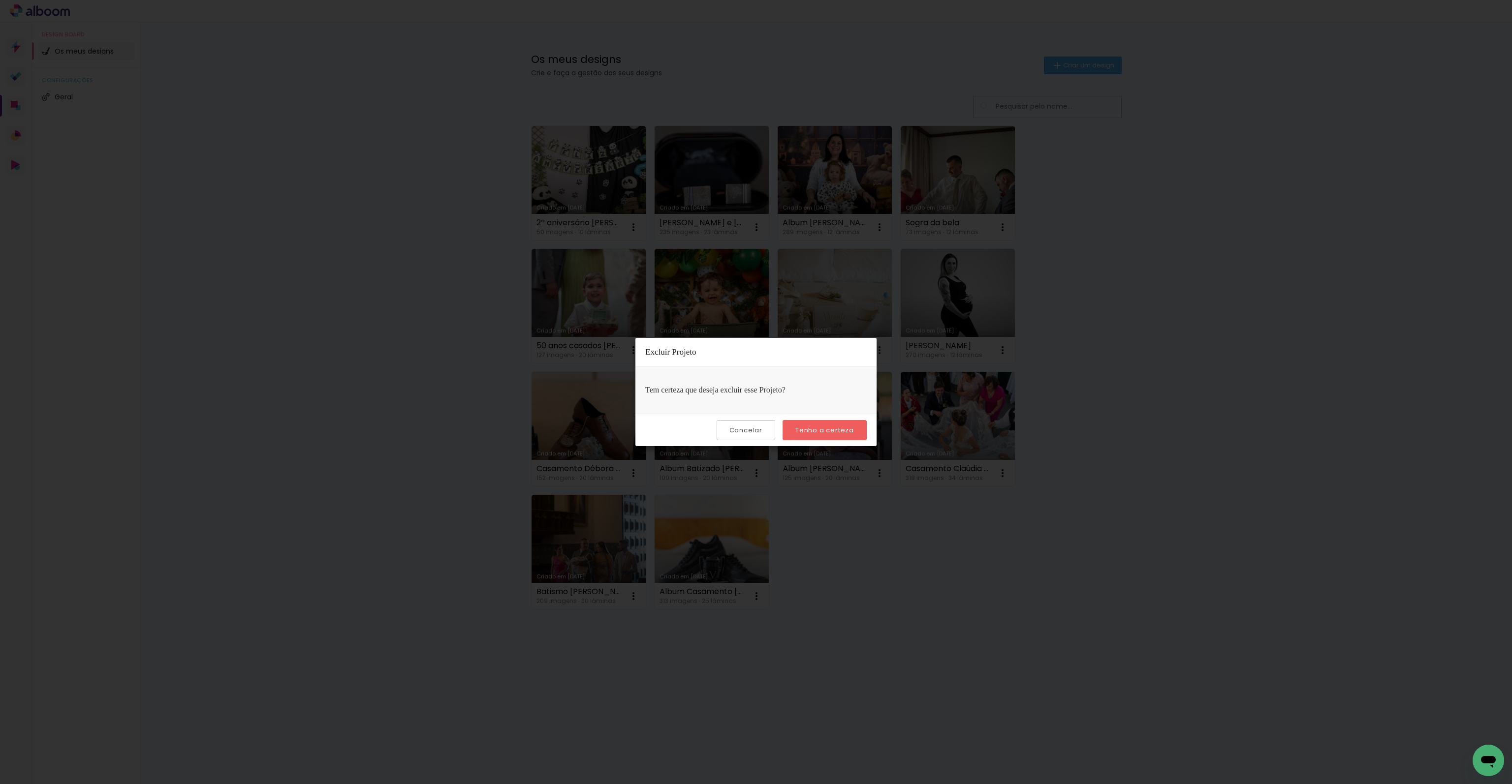
click at [0, 0] on slot "Tenho a certeza" at bounding box center [0, 0] width 0 height 0
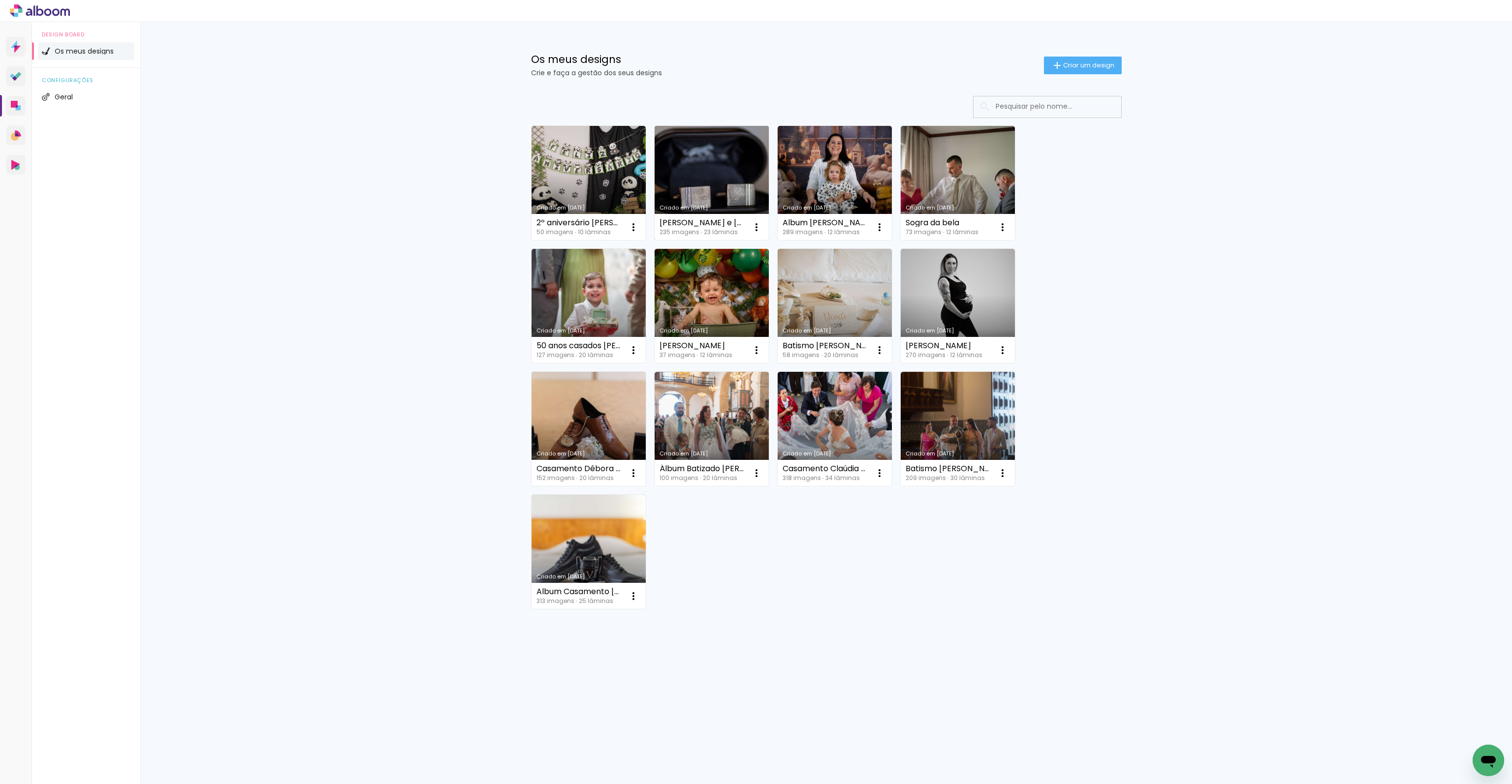
click at [707, 175] on link "Criado em [DATE]" at bounding box center [712, 183] width 114 height 114
